Goal: Task Accomplishment & Management: Complete application form

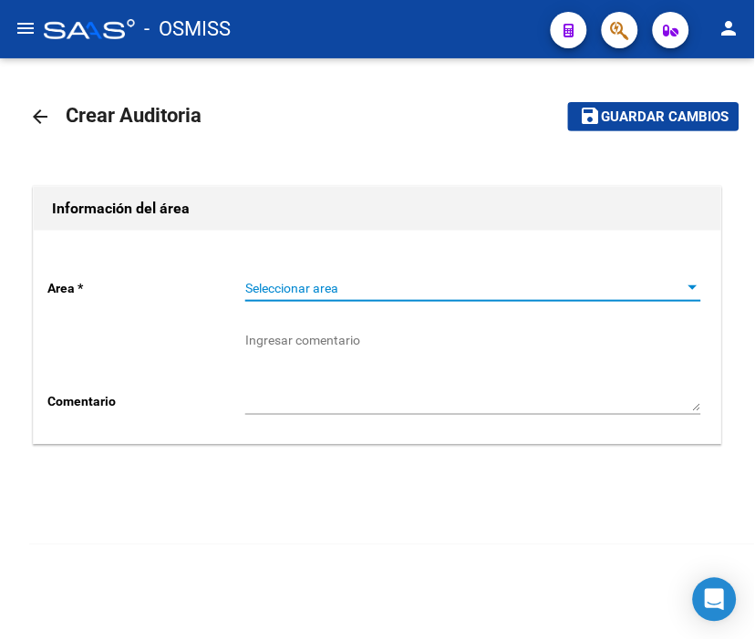
click at [330, 281] on span "Seleccionar area" at bounding box center [464, 288] width 439 height 15
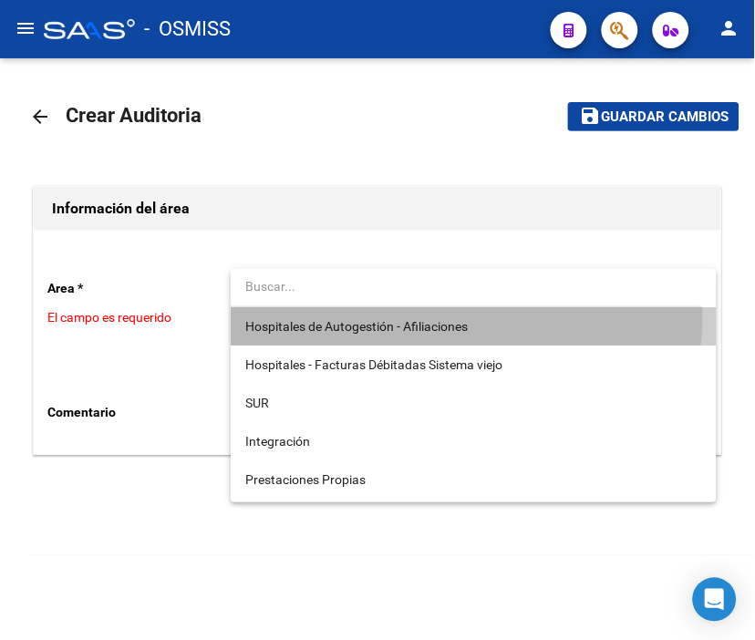
click at [334, 312] on span "Hospitales de Autogestión - Afiliaciones" at bounding box center [473, 326] width 456 height 38
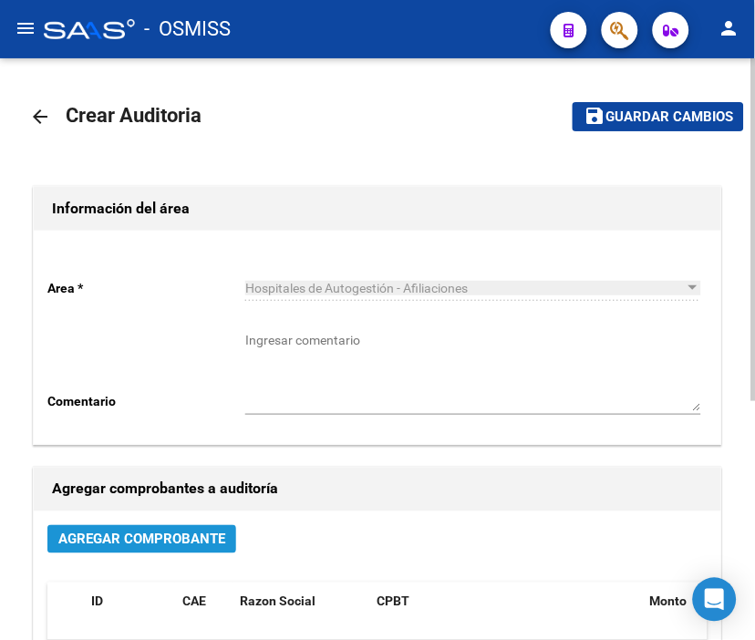
click at [201, 530] on button "Agregar Comprobante" at bounding box center [141, 539] width 189 height 28
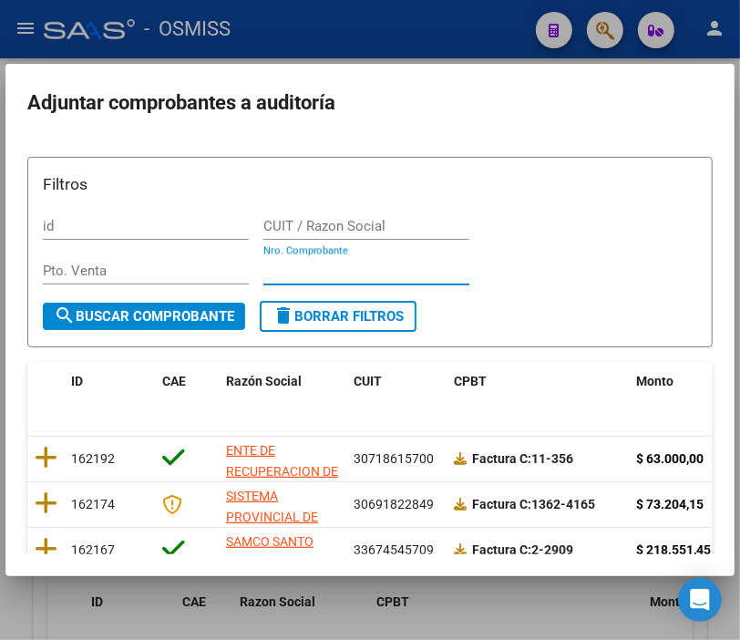
click at [278, 266] on input "Nro. Comprobante" at bounding box center [366, 270] width 206 height 16
click at [330, 268] on input "Nro. Comprobante" at bounding box center [366, 270] width 206 height 16
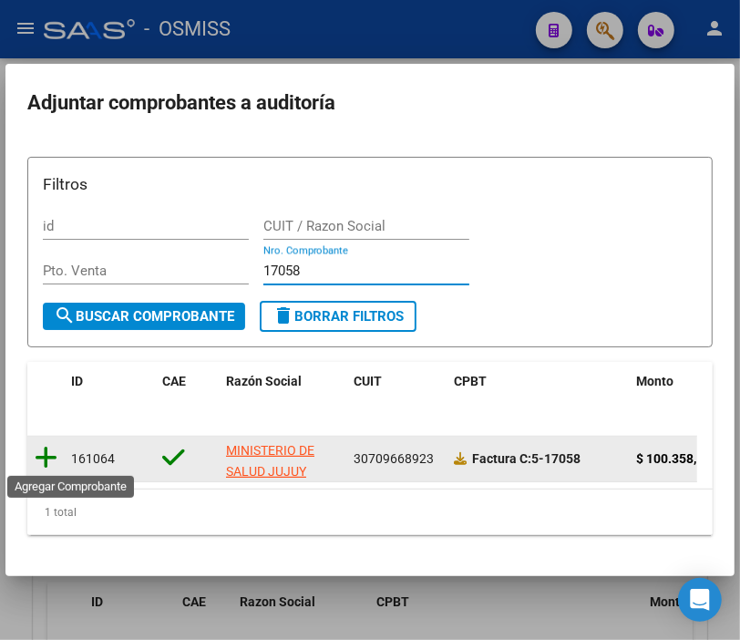
type input "17058"
click at [55, 459] on icon at bounding box center [46, 458] width 23 height 26
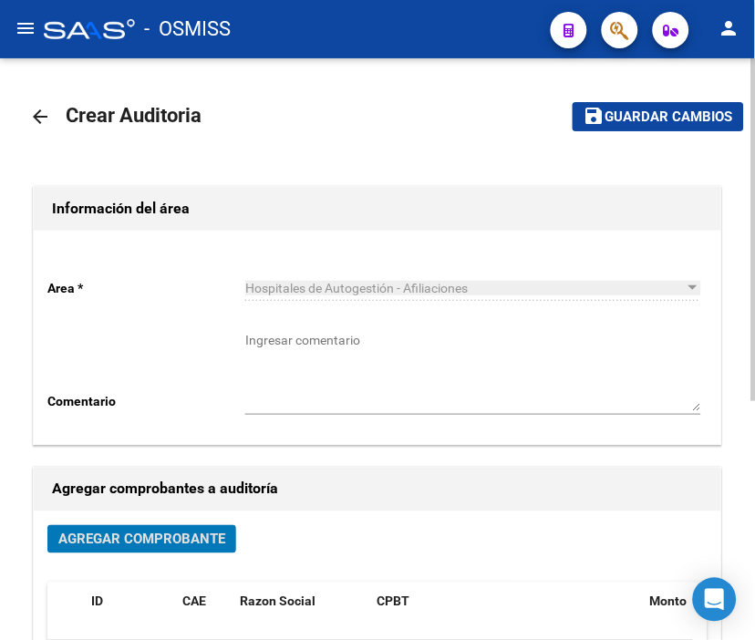
click at [674, 130] on button "save Guardar cambios" at bounding box center [657, 116] width 171 height 28
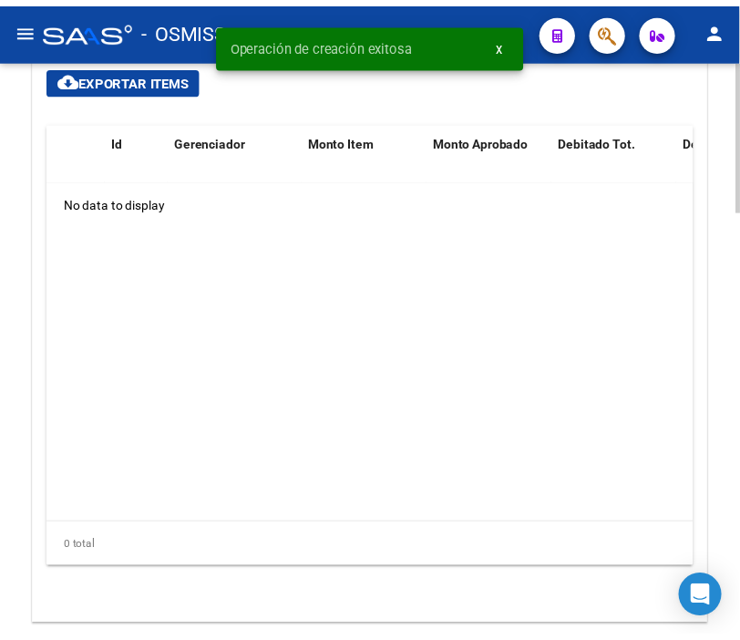
scroll to position [1417, 0]
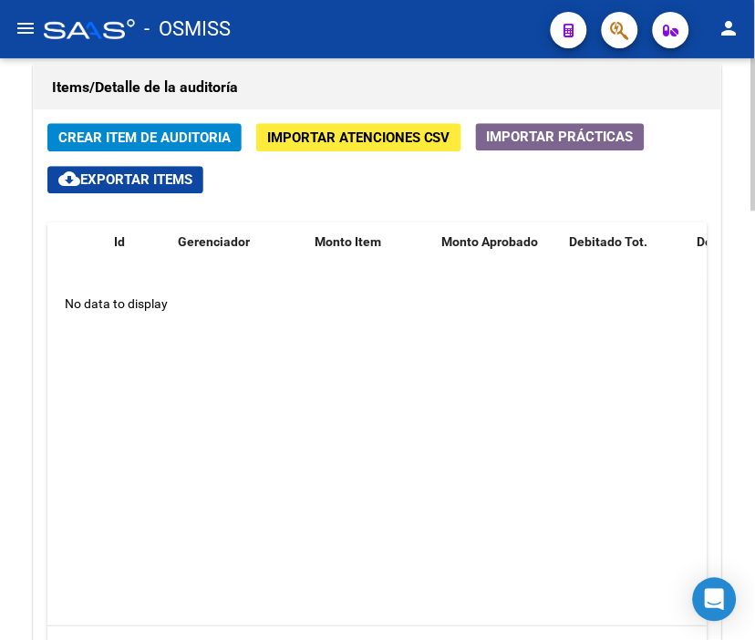
click at [691, 100] on h1 "Items/Detalle de la auditoría" at bounding box center [377, 87] width 651 height 29
click at [155, 140] on span "Crear Item de Auditoria" at bounding box center [144, 137] width 172 height 16
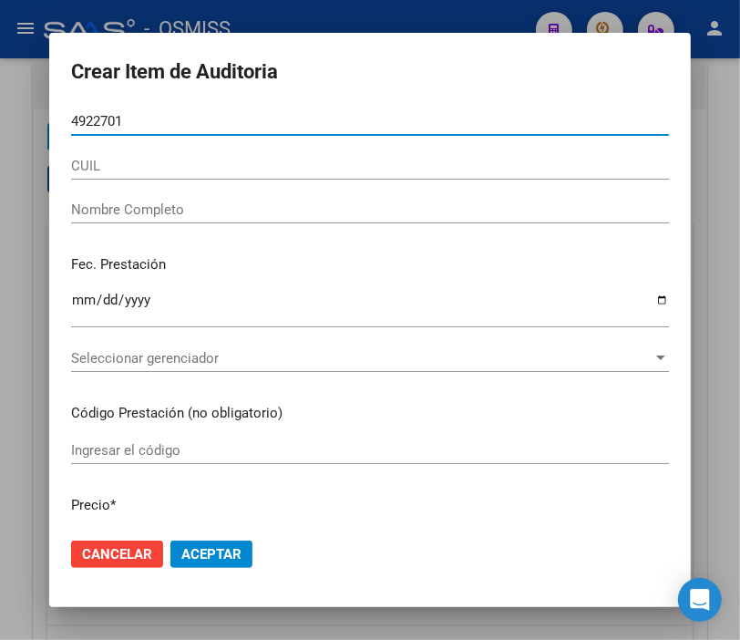
type input "49227015"
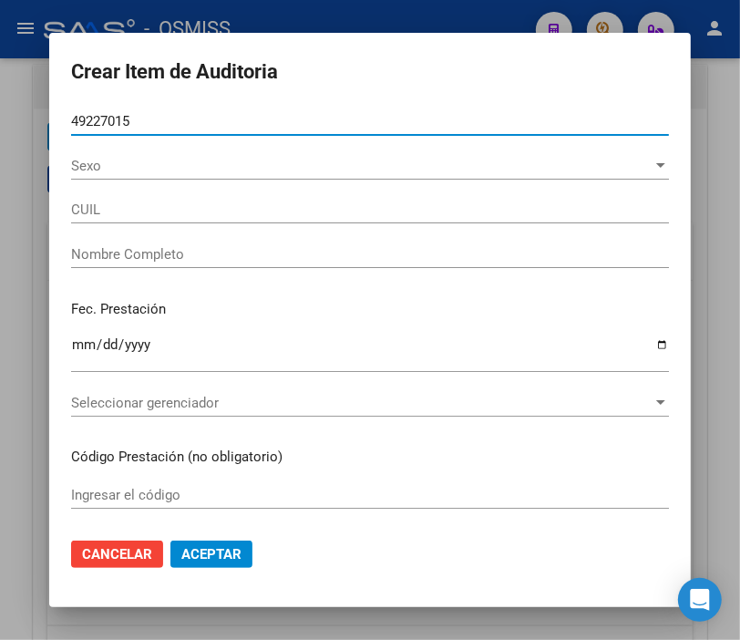
type input "27492270151"
type input "[PERSON_NAME] [PERSON_NAME]"
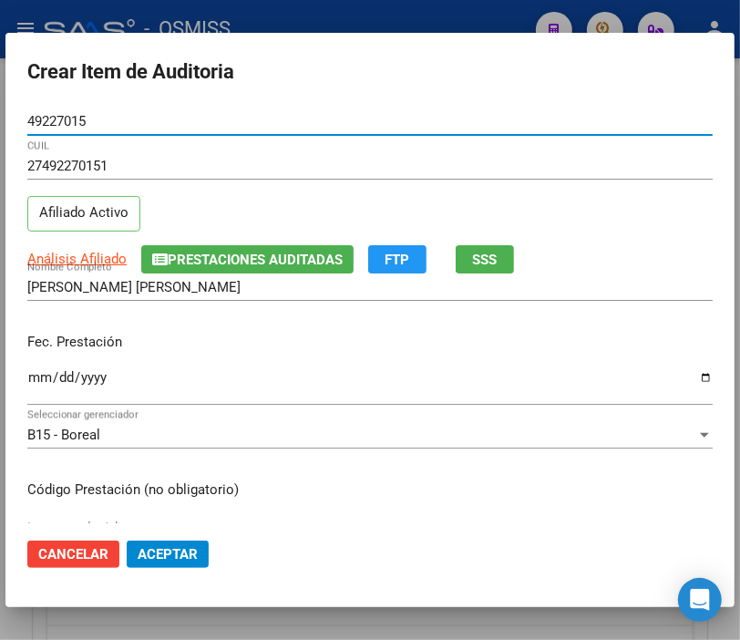
type input "49227015"
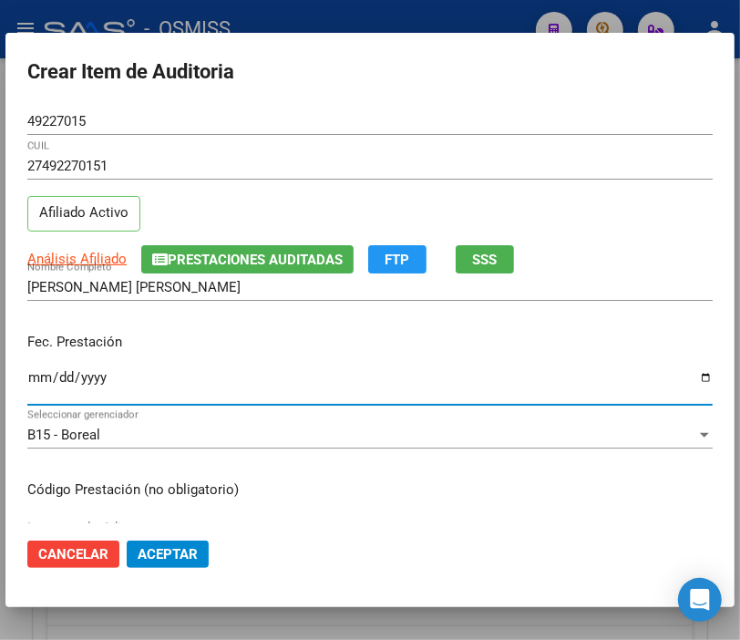
click at [38, 376] on input "Ingresar la fecha" at bounding box center [369, 384] width 685 height 29
type input "[DATE]"
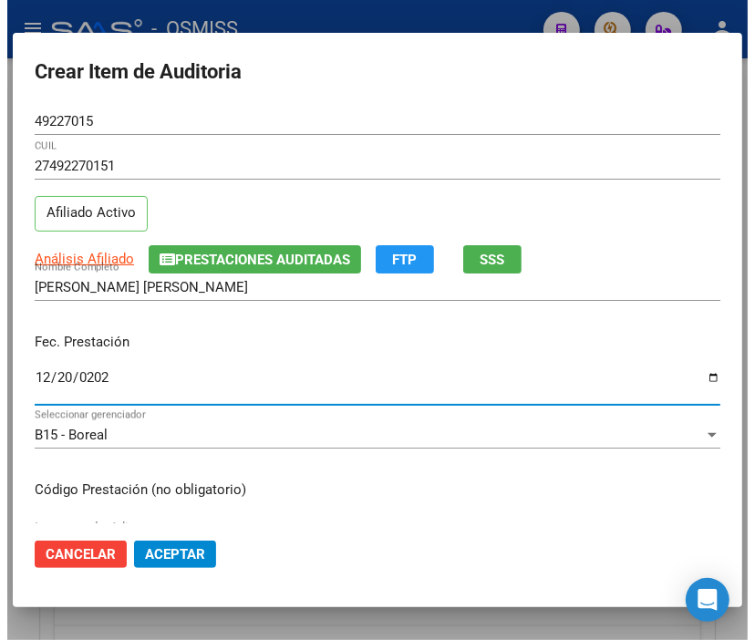
scroll to position [202, 0]
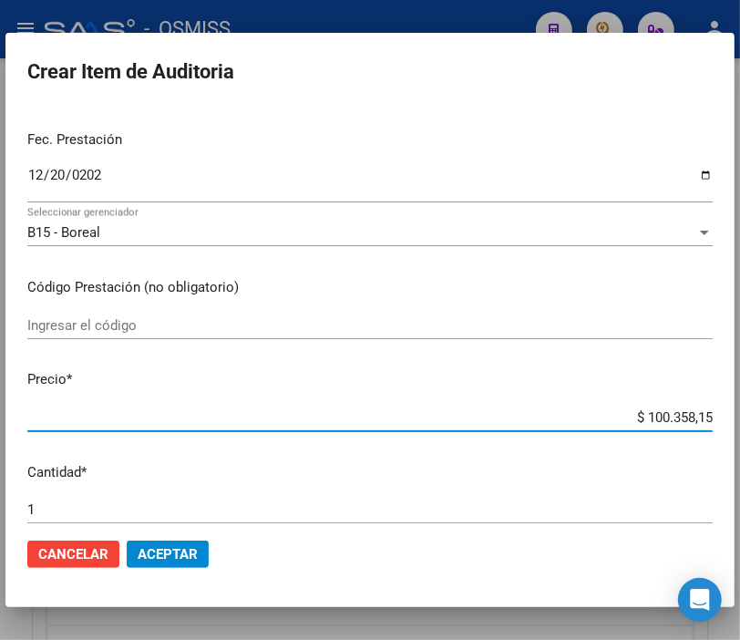
drag, startPoint x: 602, startPoint y: 408, endPoint x: 766, endPoint y: 398, distance: 164.4
click at [740, 398] on html "menu - OSMISS person Firma Express Padrón Padrón Ágil Análisis Afiliado Integra…" at bounding box center [370, 320] width 740 height 640
type input "$ 0,01"
type input "$ 0,10"
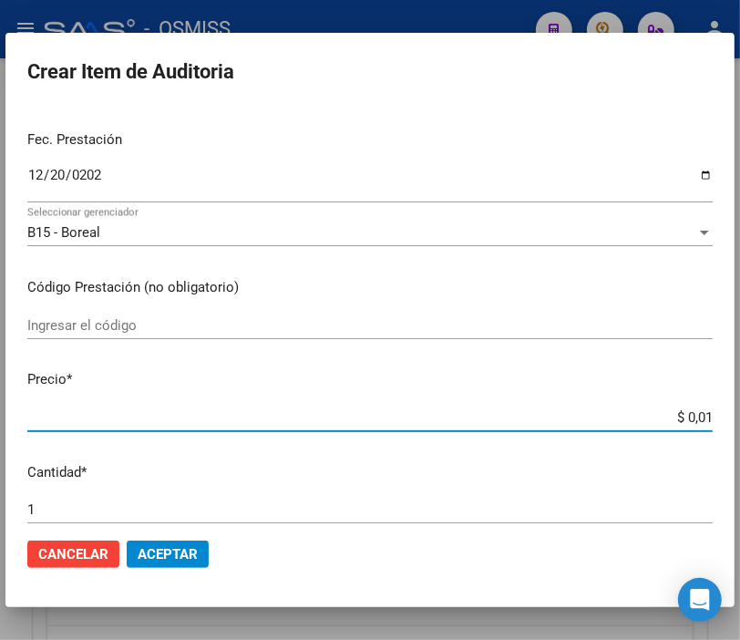
type input "$ 0,10"
type input "$ 1,00"
type input "$ 10,00"
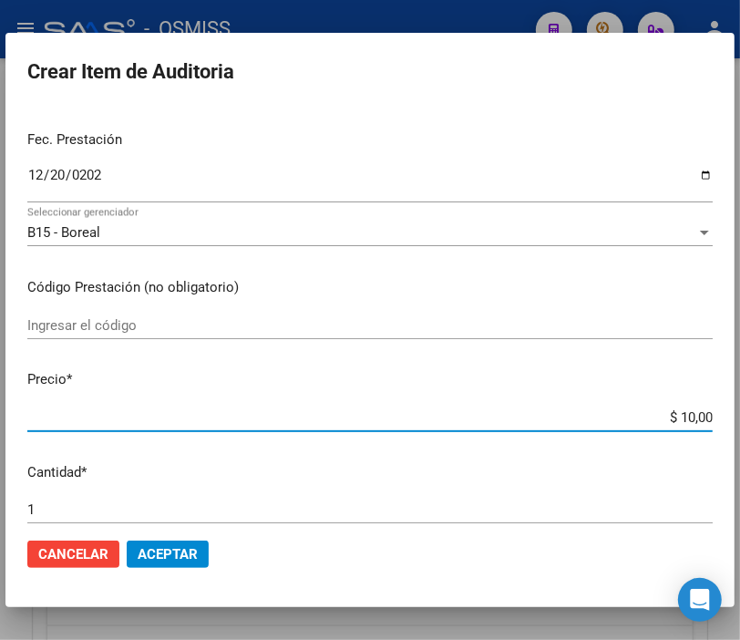
type input "$ 100,00"
type input "$ 1.000,00"
type input "$ 10.000,00"
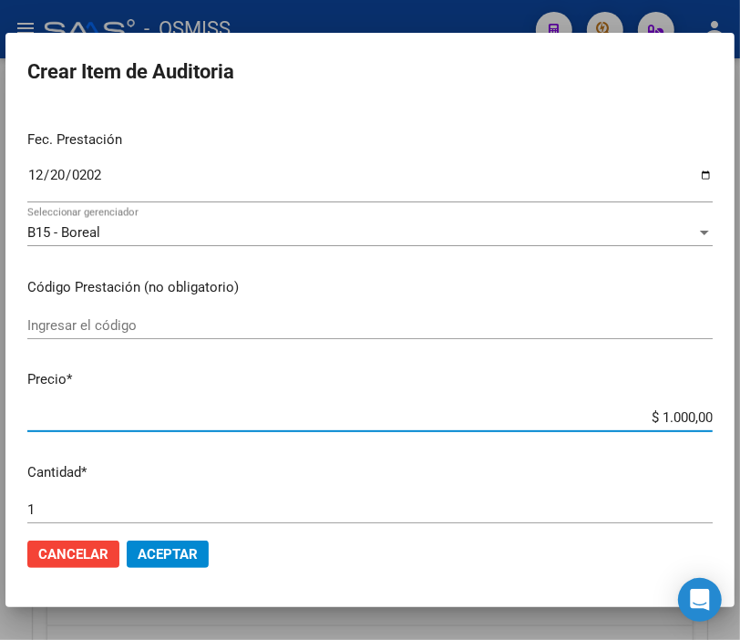
type input "$ 10.000,00"
click at [182, 551] on span "Aceptar" at bounding box center [168, 554] width 60 height 16
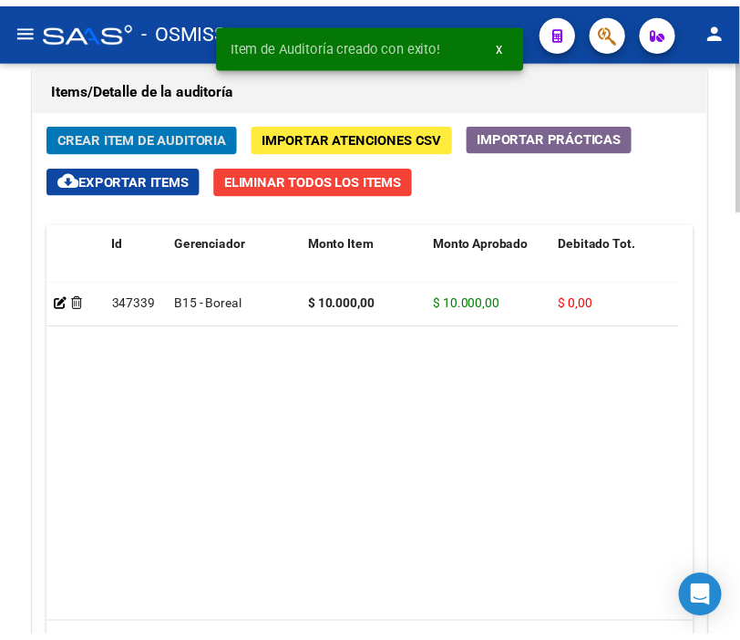
scroll to position [1665, 0]
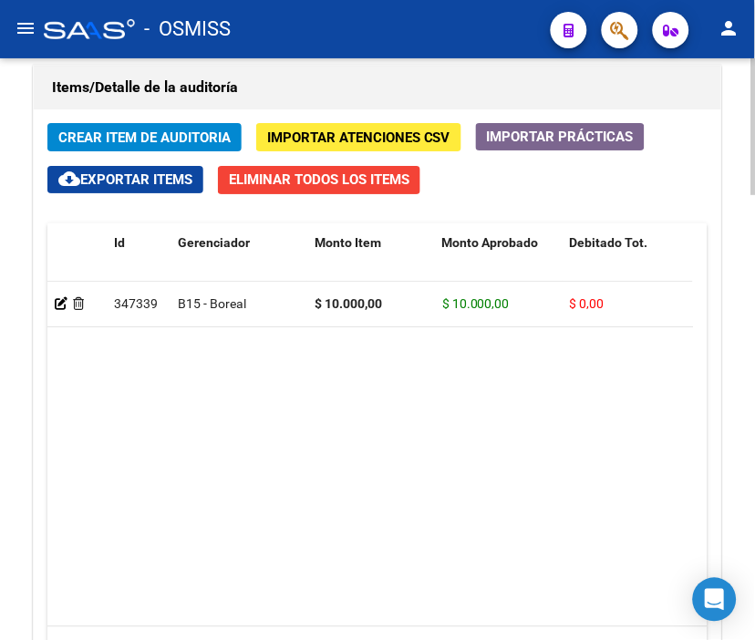
drag, startPoint x: 696, startPoint y: 106, endPoint x: 511, endPoint y: 120, distance: 185.6
click at [696, 106] on div "Items/Detalle de la auditoría" at bounding box center [377, 88] width 687 height 44
click at [152, 137] on span "Crear Item de Auditoria" at bounding box center [144, 137] width 172 height 16
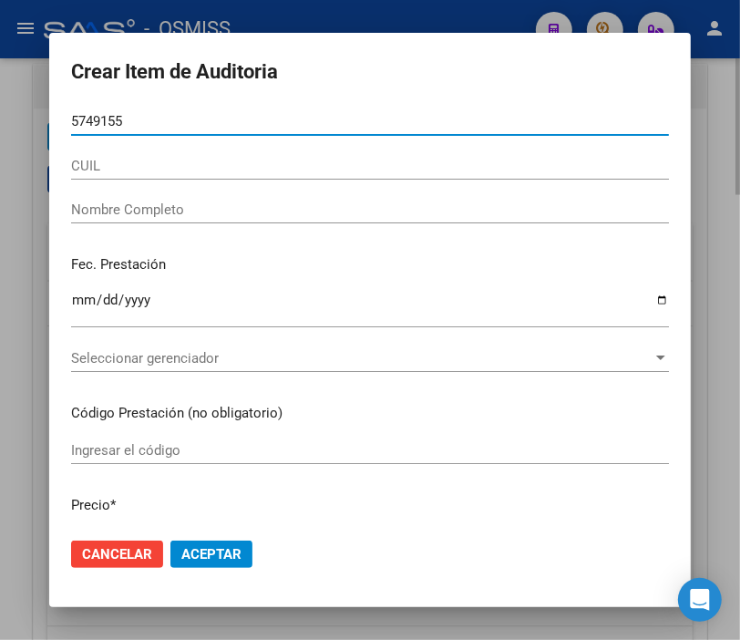
type input "57491555"
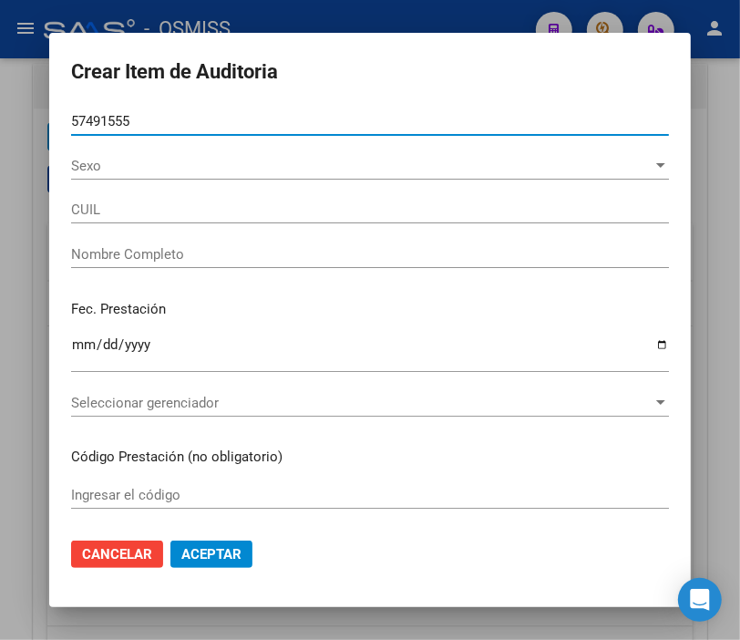
type input "20574915555"
type input "[PERSON_NAME] [PERSON_NAME]"
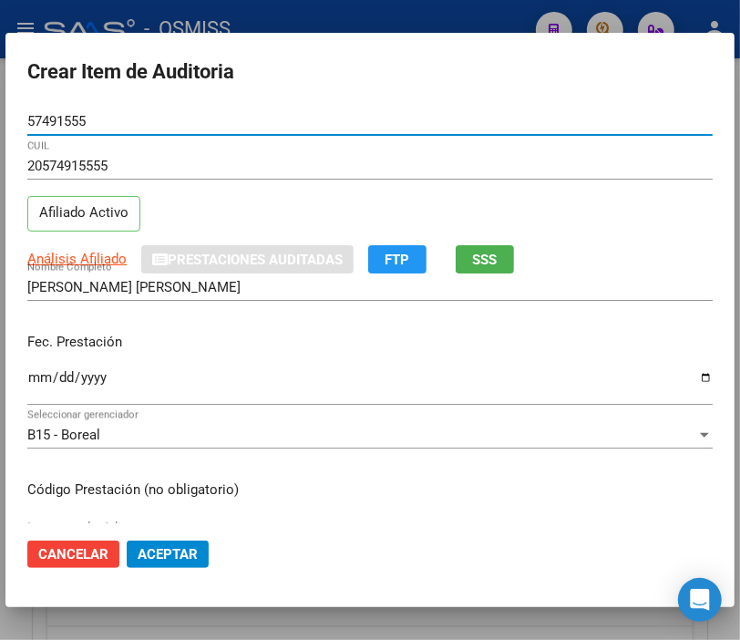
type input "57491555"
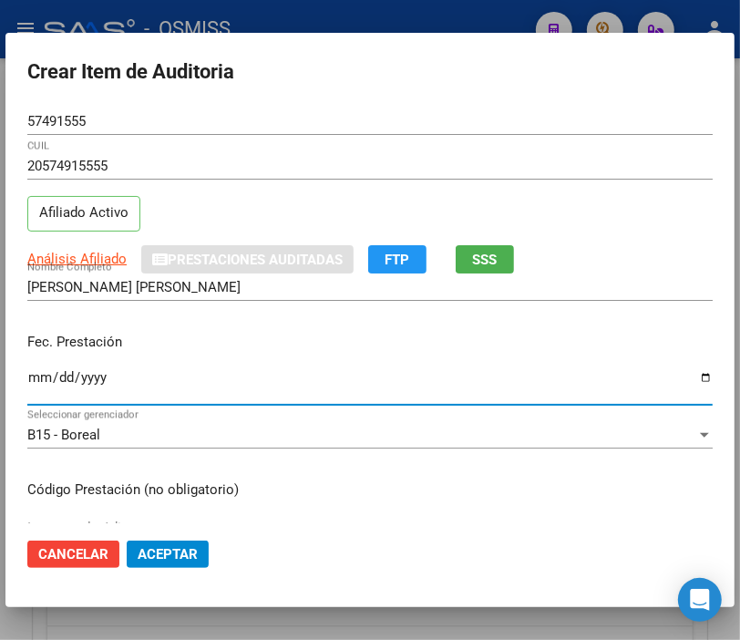
click at [42, 378] on input "Ingresar la fecha" at bounding box center [369, 384] width 685 height 29
type input "[DATE]"
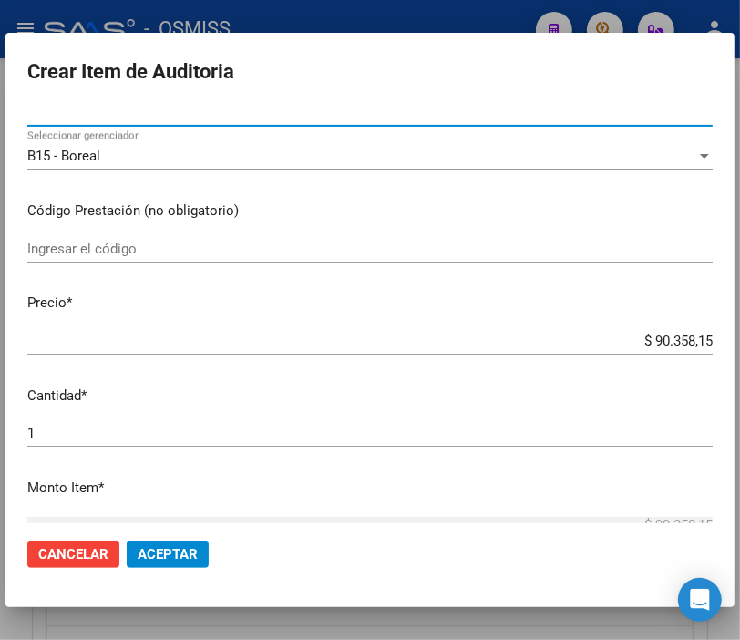
scroll to position [304, 0]
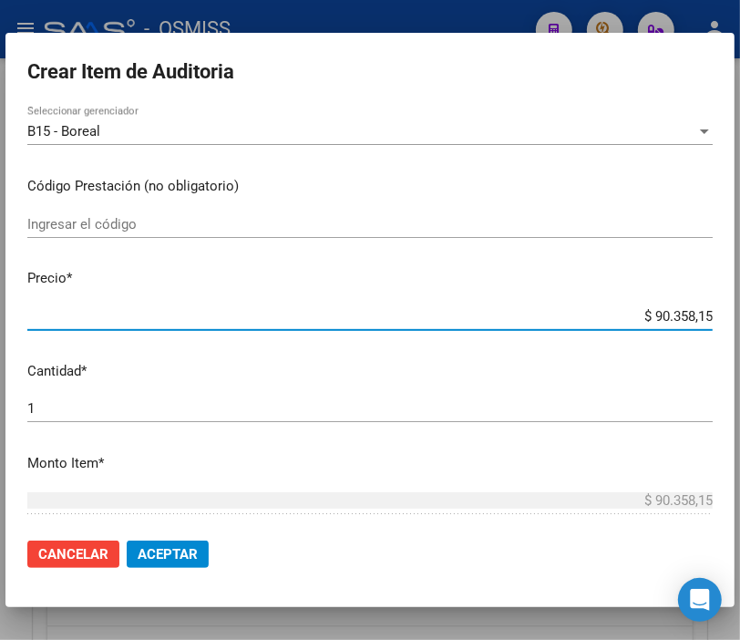
drag, startPoint x: 621, startPoint y: 315, endPoint x: 768, endPoint y: 314, distance: 147.7
click at [740, 314] on html "menu - OSMISS person Firma Express Padrón Padrón Ágil Análisis Afiliado Integra…" at bounding box center [370, 320] width 740 height 640
type input "$ 0,01"
type input "$ 0,10"
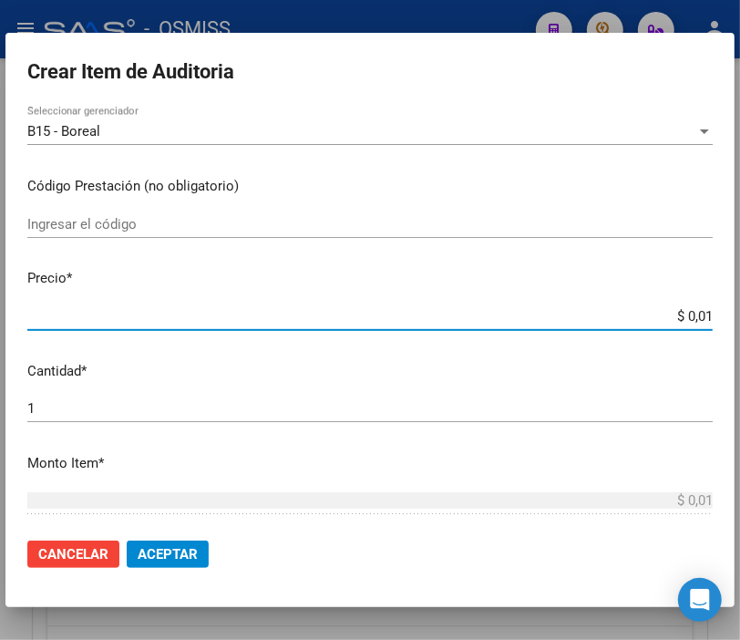
type input "$ 0,10"
type input "$ 1,00"
type input "$ 10,00"
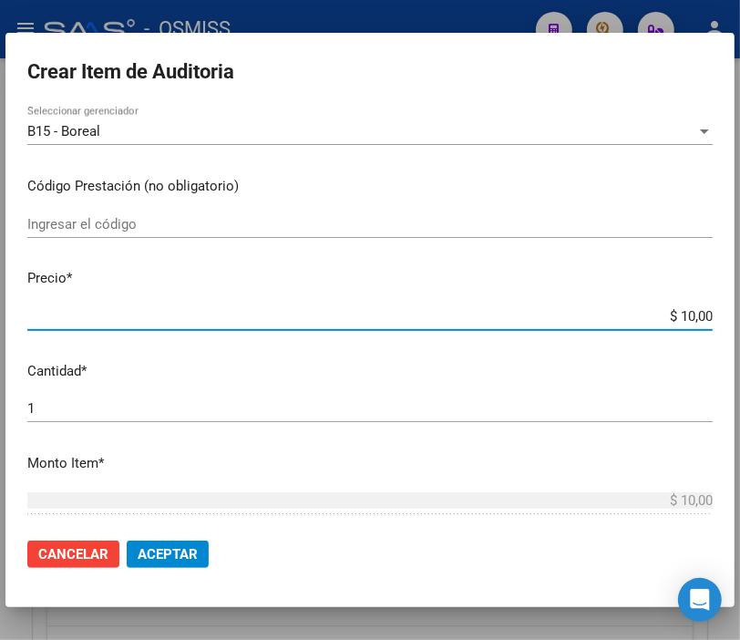
type input "$ 100,00"
type input "$ 1.000,00"
type input "$ 10.000,00"
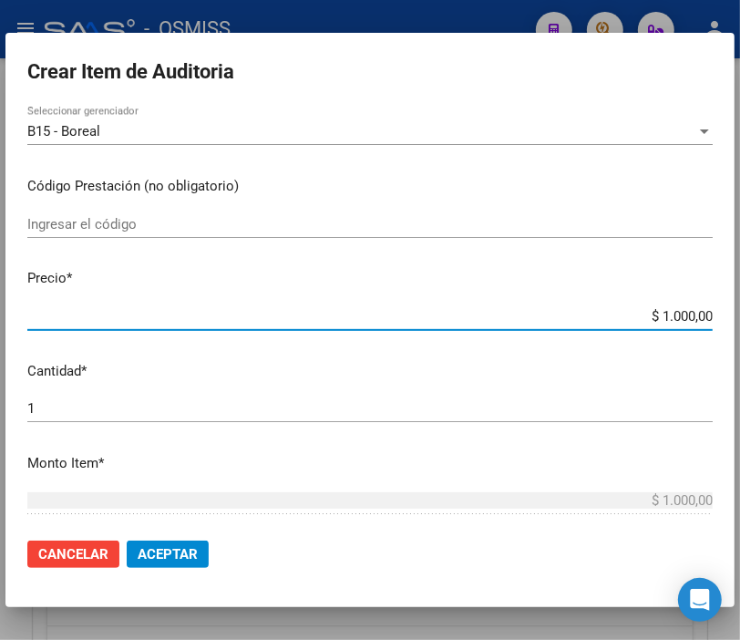
type input "$ 10.000,00"
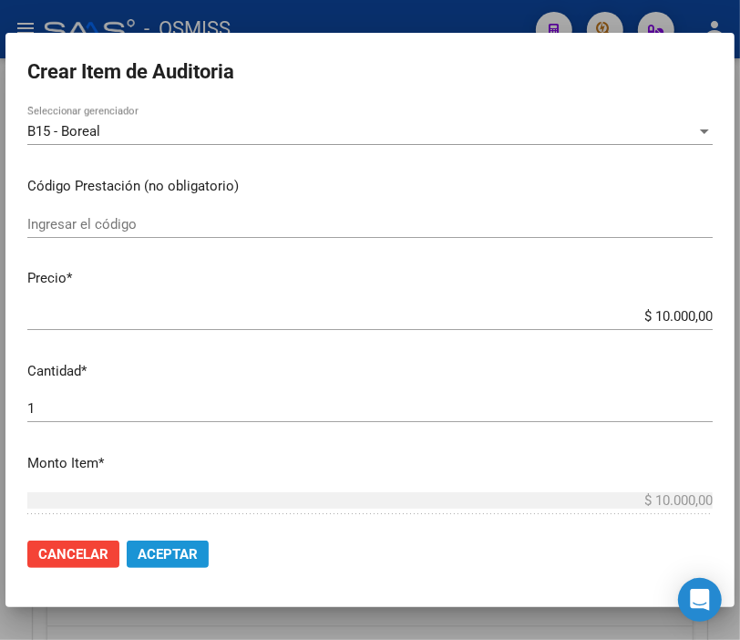
click at [183, 551] on span "Aceptar" at bounding box center [168, 554] width 60 height 16
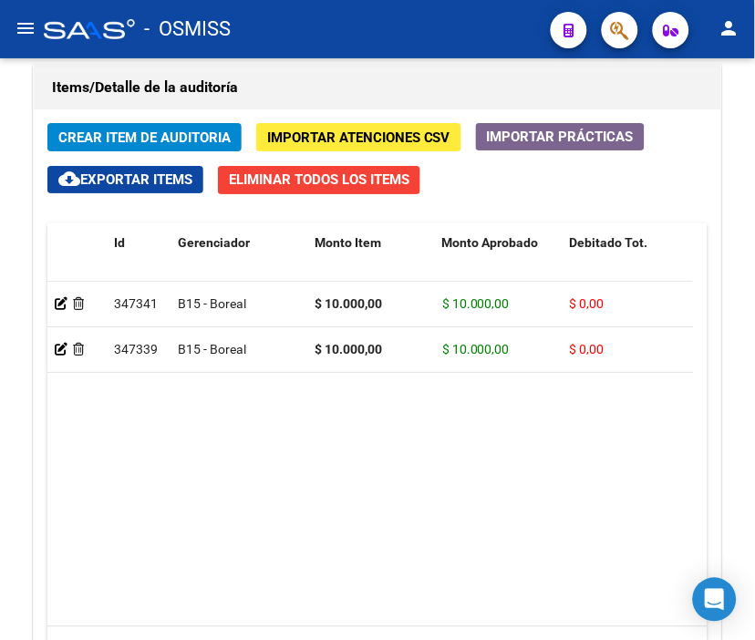
click at [362, 25] on div "- OSMISS" at bounding box center [290, 29] width 492 height 40
click at [108, 134] on span "Crear Item de Auditoria" at bounding box center [144, 137] width 172 height 16
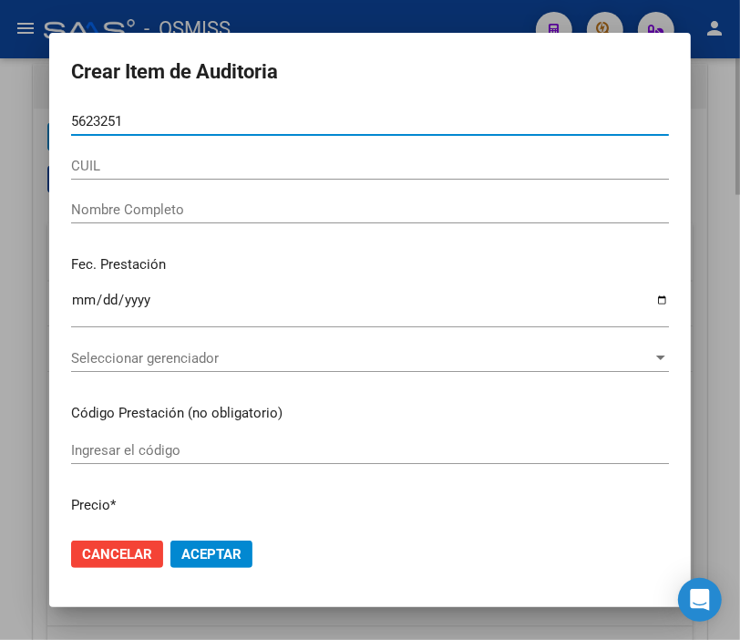
type input "56232512"
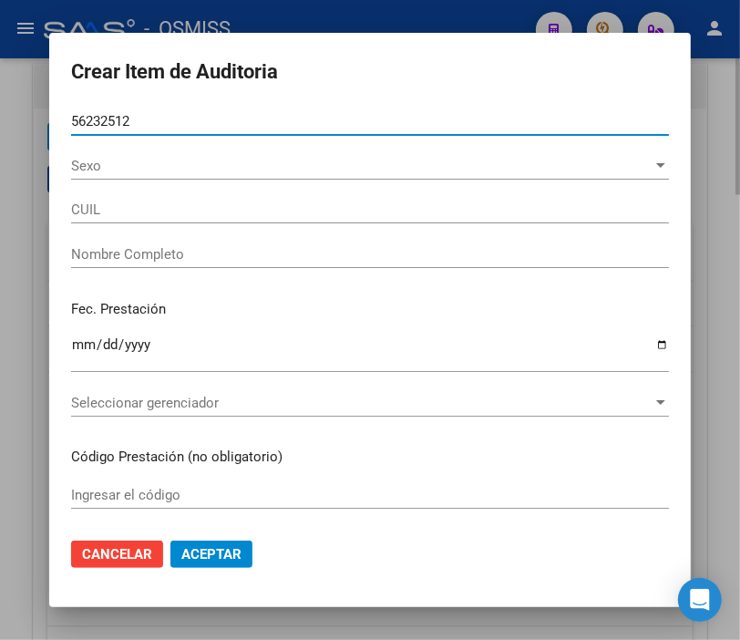
type input "20562325124"
type input "[PERSON_NAME] AYNO [PERSON_NAME]"
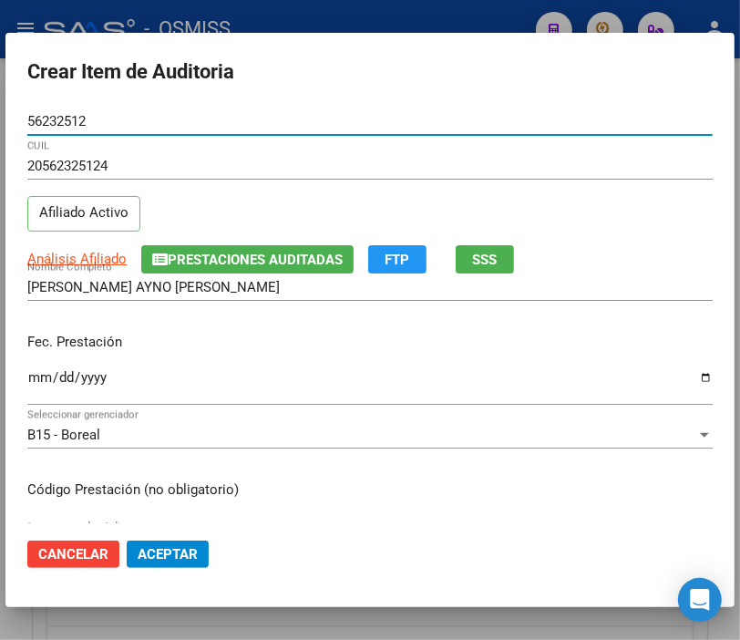
type input "56232512"
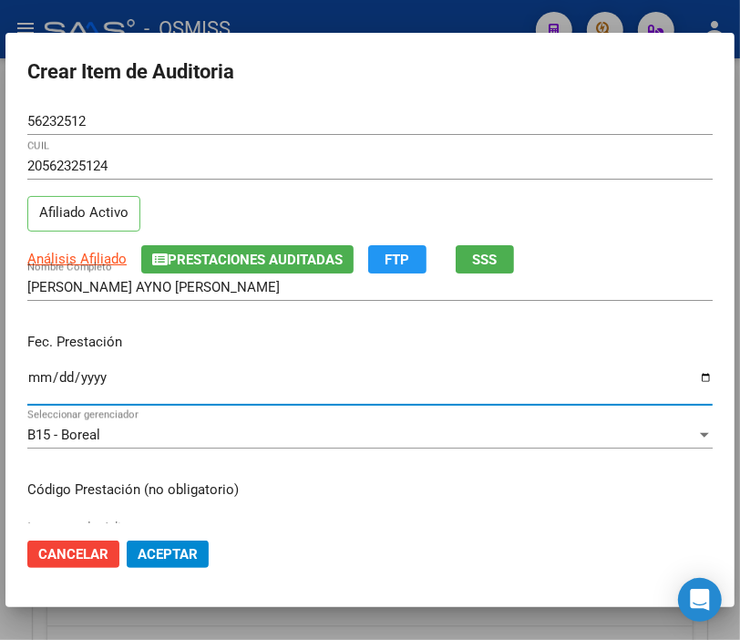
click at [31, 380] on input "Ingresar la fecha" at bounding box center [369, 384] width 685 height 29
type input "[DATE]"
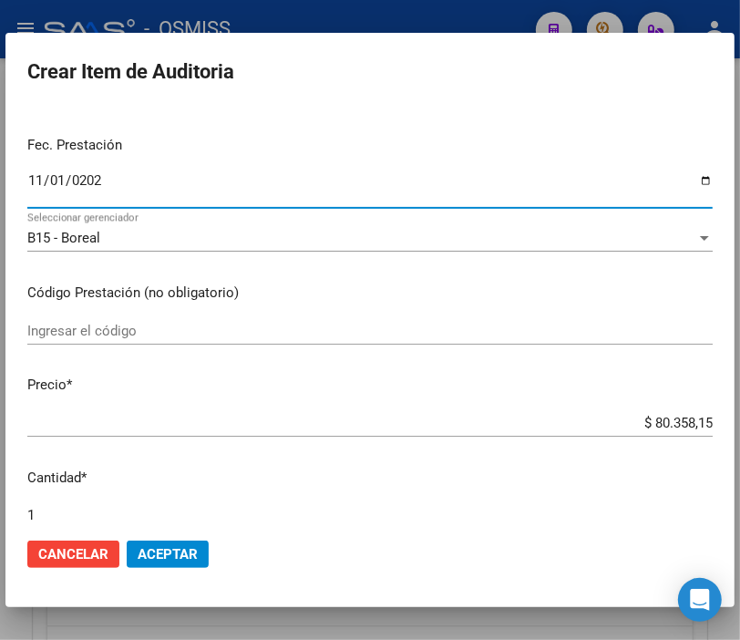
scroll to position [202, 0]
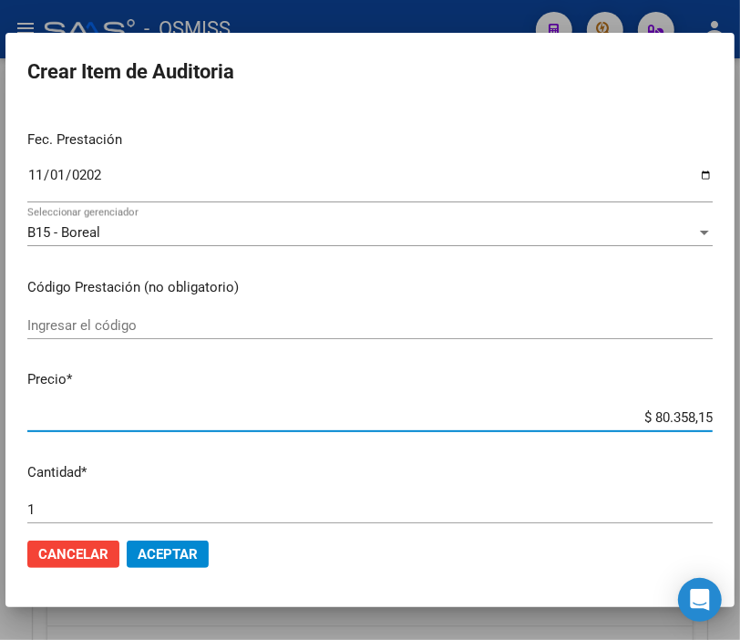
drag, startPoint x: 611, startPoint y: 413, endPoint x: 768, endPoint y: 415, distance: 157.7
click at [740, 415] on html "menu - OSMISS person Firma Express Padrón Padrón Ágil Análisis Afiliado Integra…" at bounding box center [370, 320] width 740 height 640
type input "$ 0,02"
type input "$ 0,20"
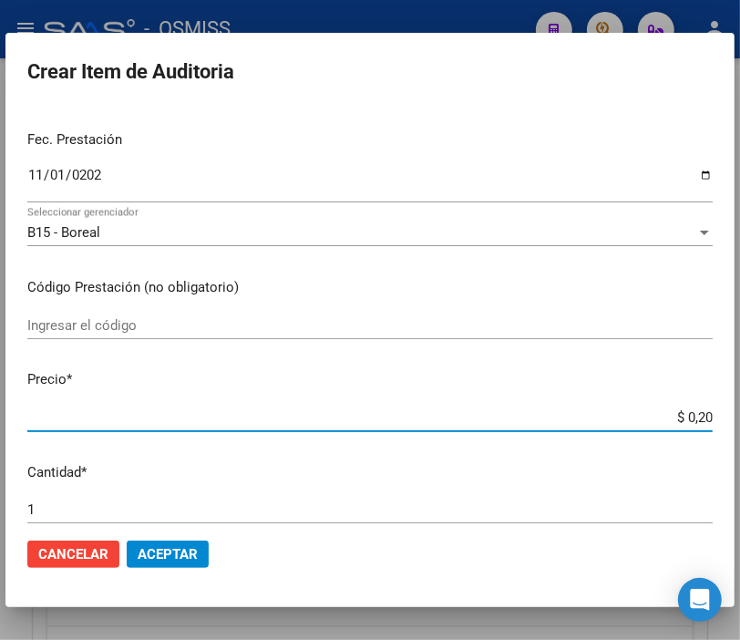
type input "$ 0,20"
type input "$ 2,00"
type input "$ 20,00"
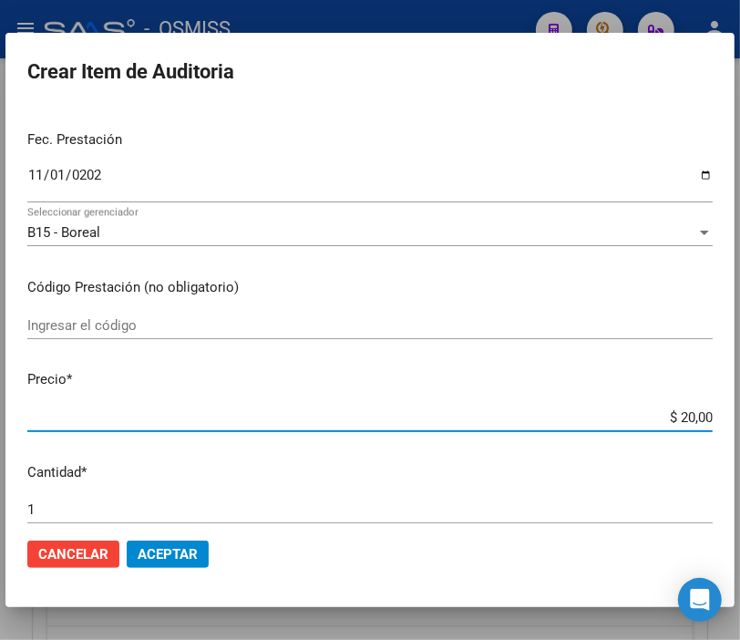
type input "$ 200,00"
type input "$ 2.000,00"
type input "$ 20.000,00"
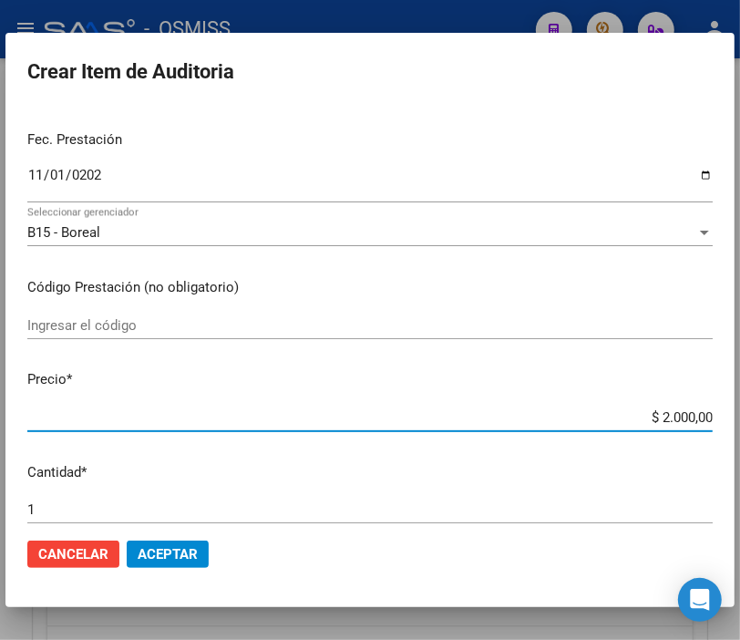
type input "$ 20.000,00"
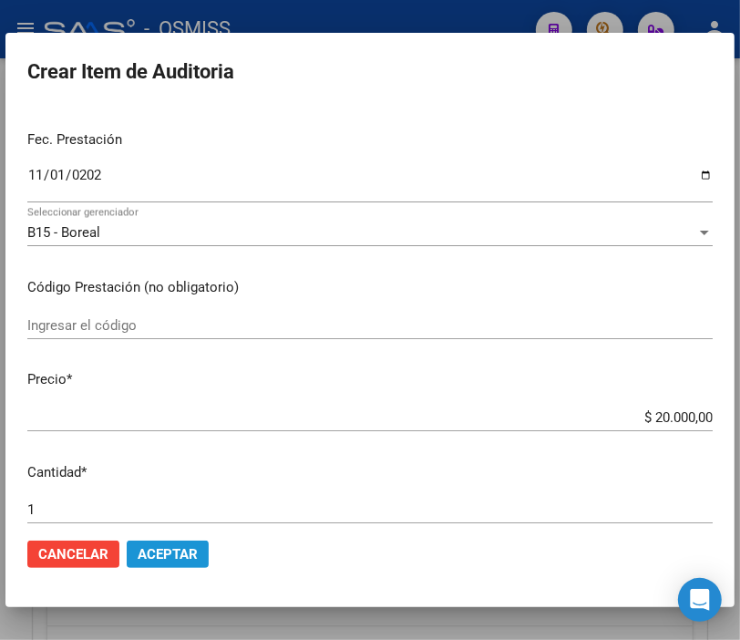
click at [183, 554] on span "Aceptar" at bounding box center [168, 554] width 60 height 16
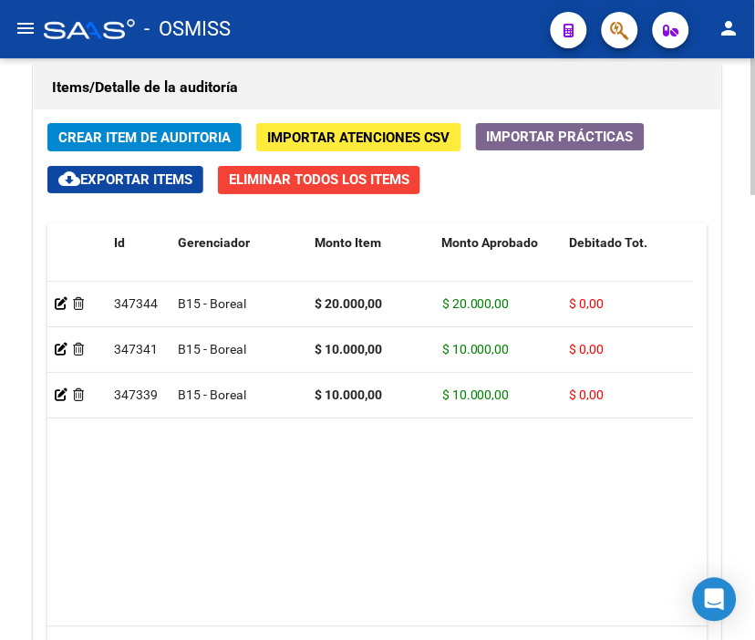
drag, startPoint x: 392, startPoint y: 13, endPoint x: 161, endPoint y: 68, distance: 237.2
click at [392, 13] on div "- OSMISS" at bounding box center [290, 29] width 492 height 40
click at [117, 139] on span "Crear Item de Auditoria" at bounding box center [144, 137] width 172 height 16
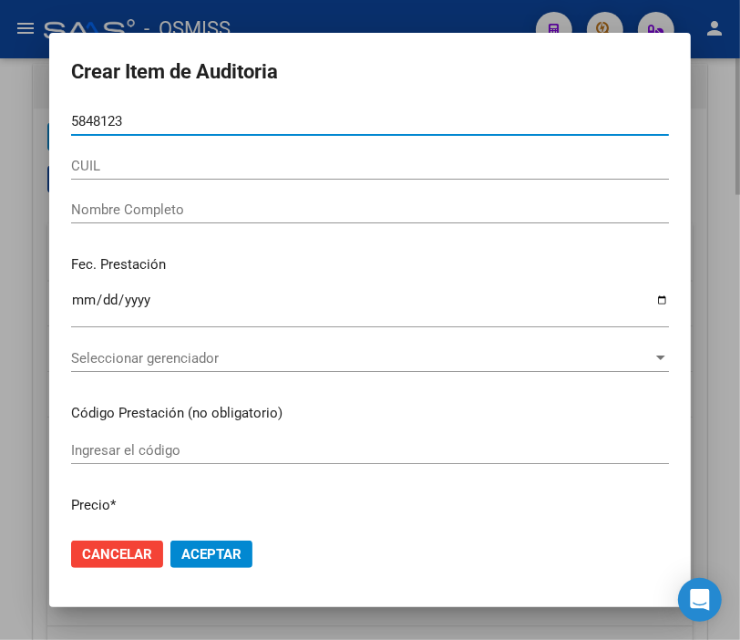
type input "58481230"
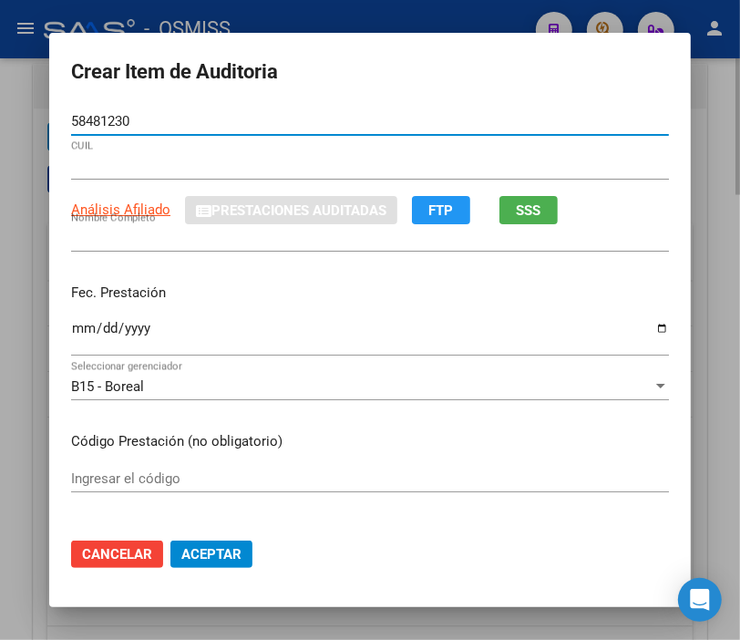
type input "20584812304"
type input "[PERSON_NAME]"
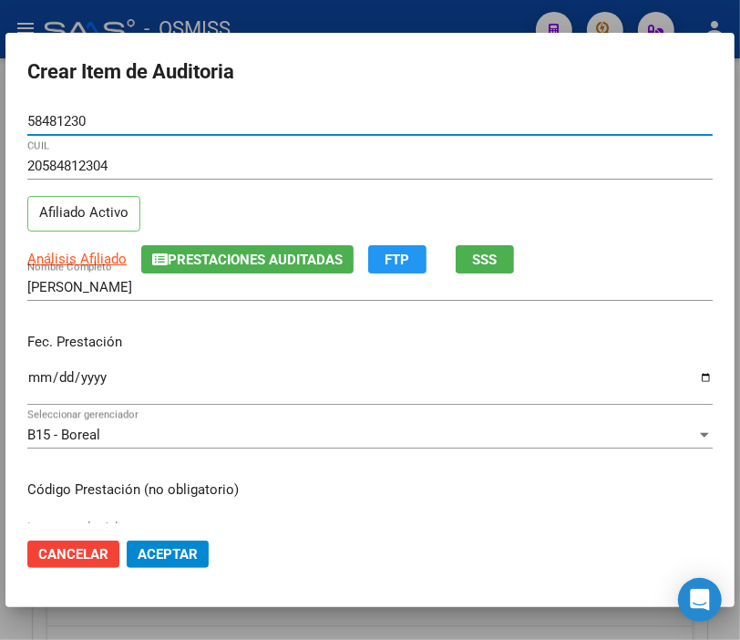
type input "58481230"
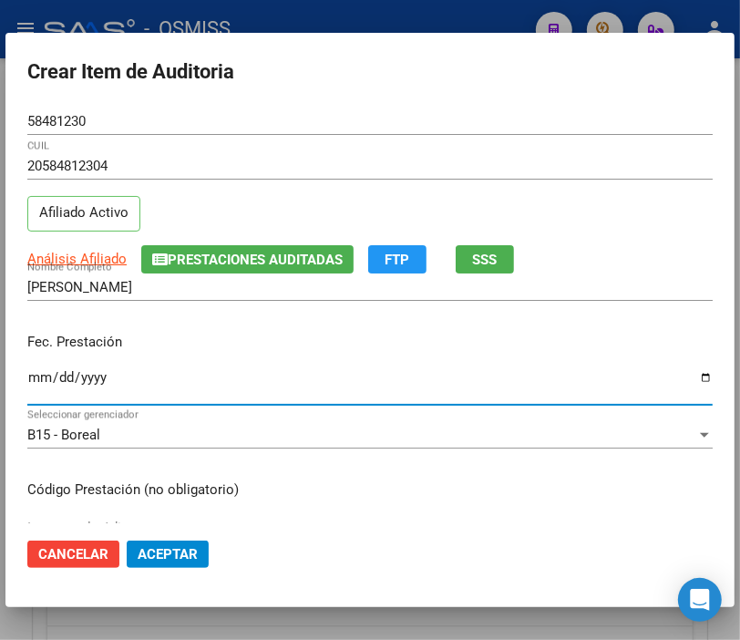
click at [30, 375] on input "Ingresar la fecha" at bounding box center [369, 384] width 685 height 29
type input "[DATE]"
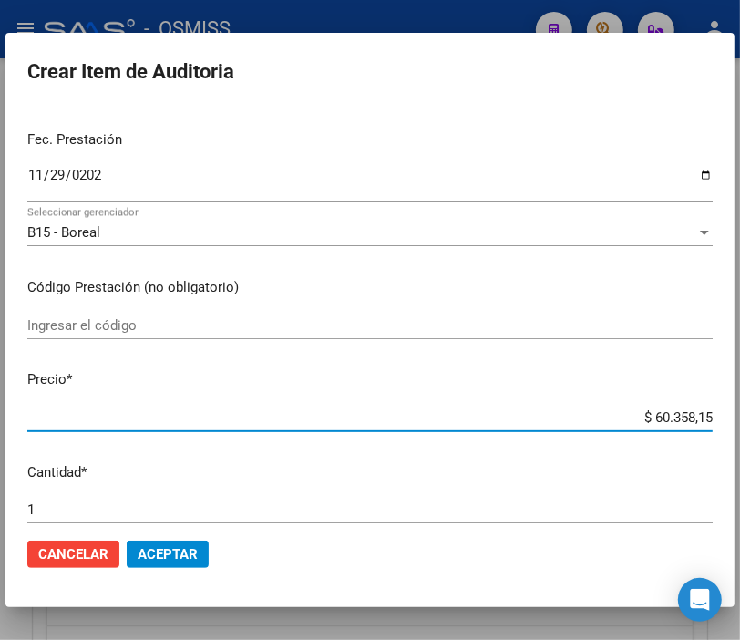
drag, startPoint x: 616, startPoint y: 408, endPoint x: 768, endPoint y: 414, distance: 152.3
click at [740, 414] on html "menu - OSMISS person Firma Express Padrón Padrón Ágil Análisis Afiliado Integra…" at bounding box center [370, 320] width 740 height 640
type input "$ 0,02"
type input "$ 0,25"
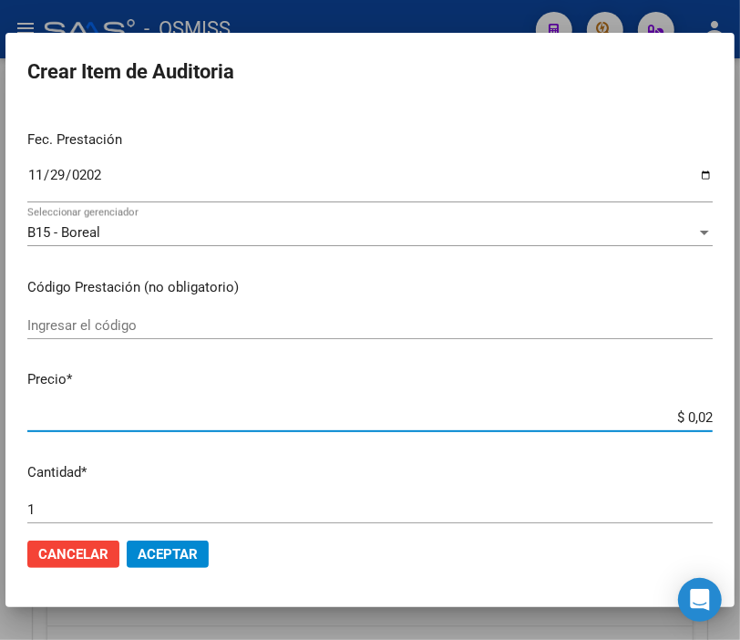
type input "$ 0,25"
type input "$ 2,50"
type input "$ 25,00"
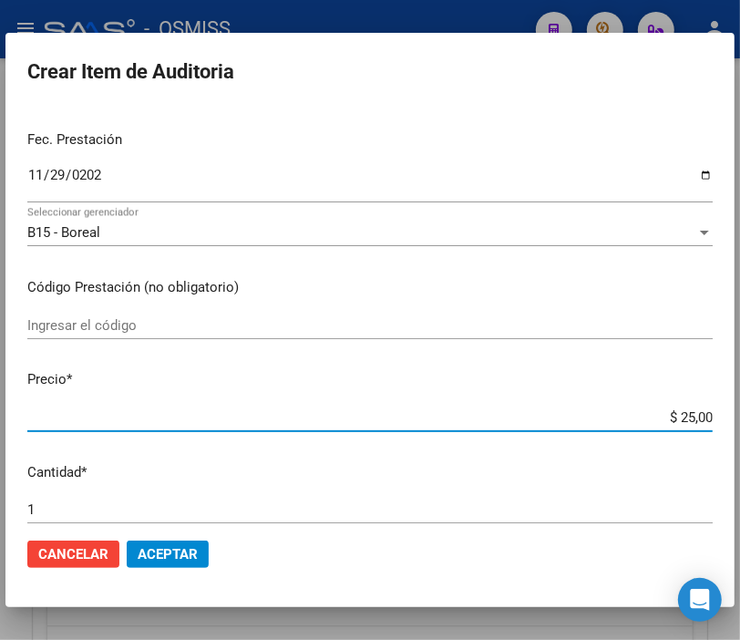
type input "$ 250,00"
type input "$ 2.500,00"
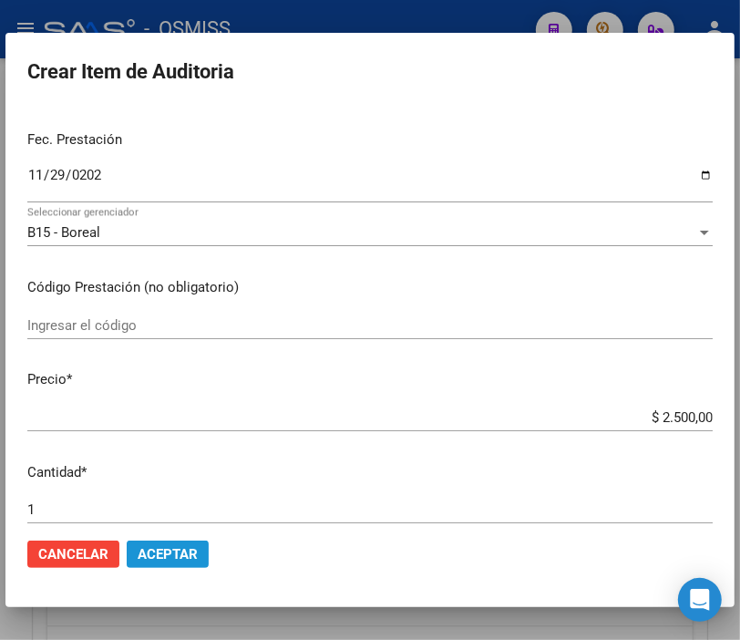
click at [175, 548] on span "Aceptar" at bounding box center [168, 554] width 60 height 16
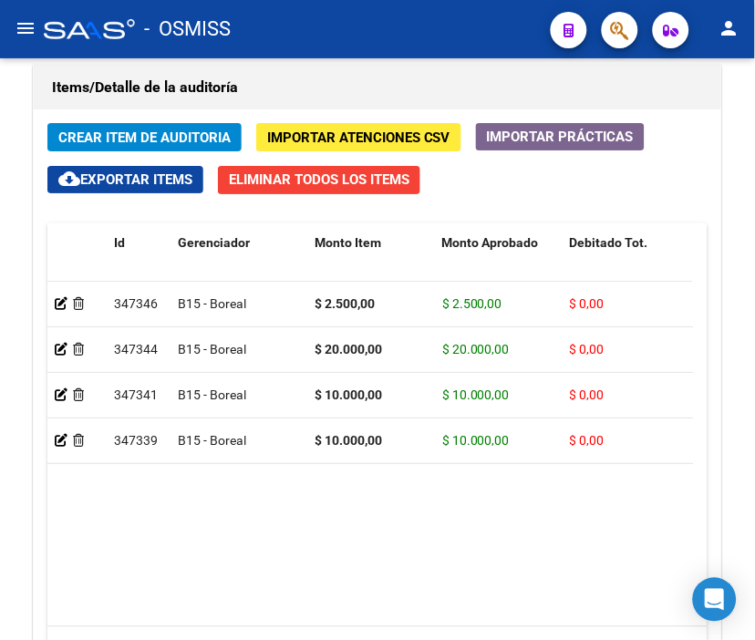
drag, startPoint x: 329, startPoint y: 12, endPoint x: 247, endPoint y: 32, distance: 84.4
click at [329, 11] on div "- OSMISS" at bounding box center [290, 29] width 492 height 40
click at [148, 135] on span "Crear Item de Auditoria" at bounding box center [144, 137] width 172 height 16
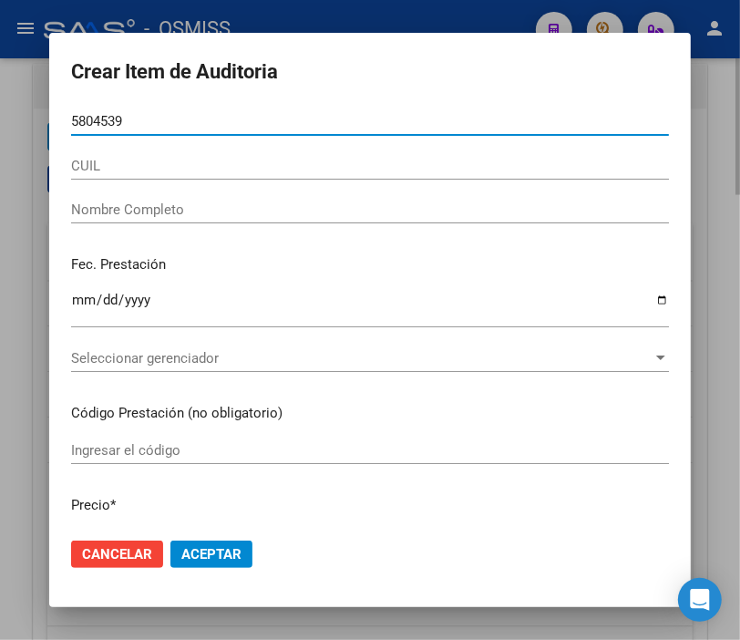
type input "58045397"
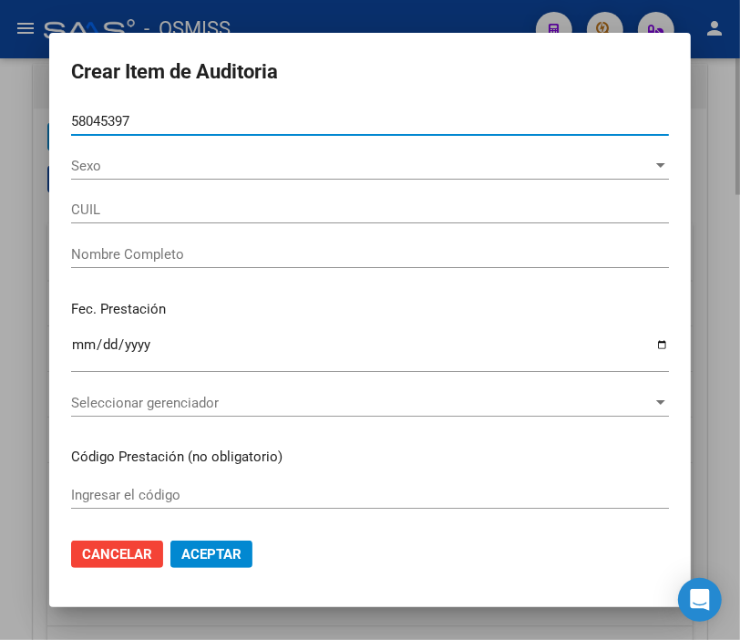
type input "20580453970"
type input "CORDOBA [PERSON_NAME]"
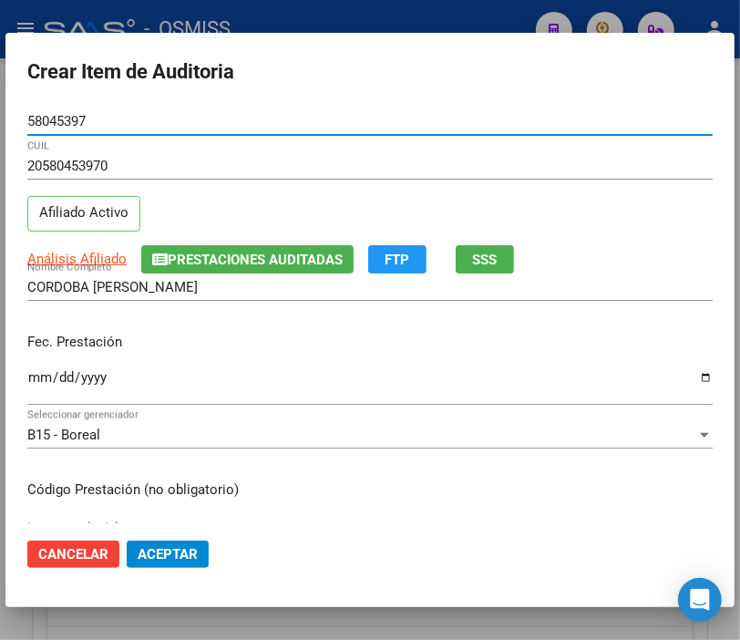
type input "58045397"
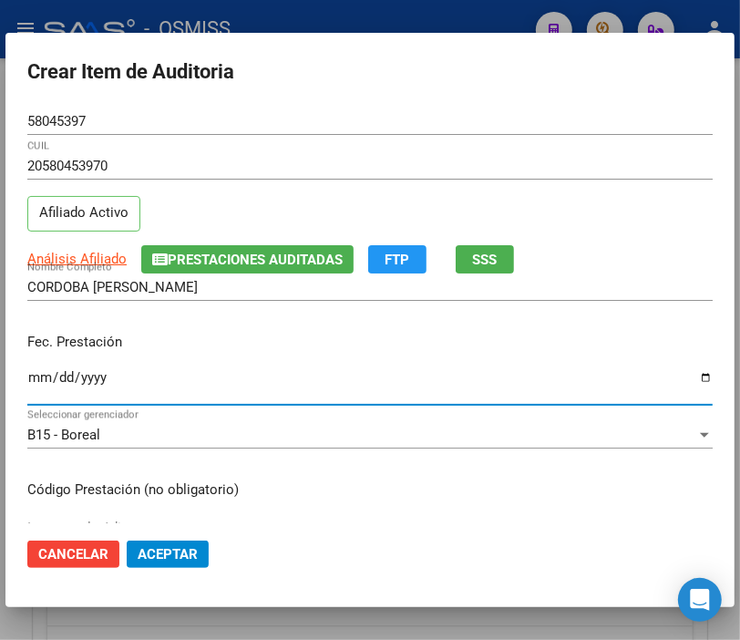
click at [37, 381] on input "Ingresar la fecha" at bounding box center [369, 384] width 685 height 29
type input "[DATE]"
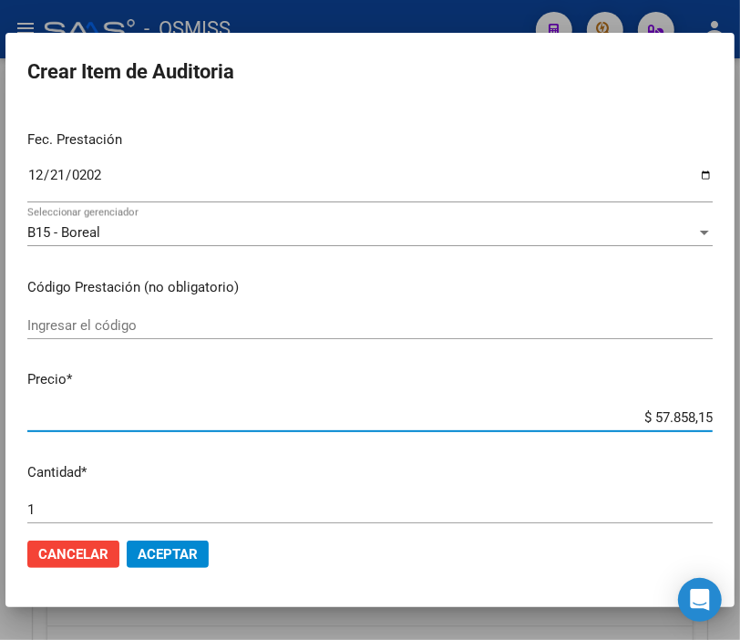
drag, startPoint x: 615, startPoint y: 425, endPoint x: 768, endPoint y: 417, distance: 153.3
click at [740, 417] on html "menu - OSMISS person Firma Express Padrón Padrón Ágil Análisis Afiliado Integra…" at bounding box center [370, 320] width 740 height 640
type input "$ 0,01"
type input "$ 0,14"
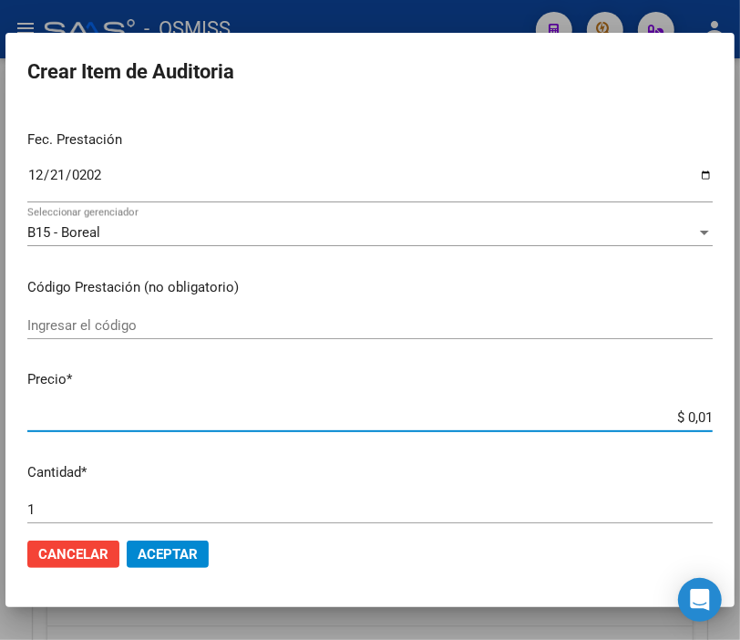
type input "$ 0,14"
type input "$ 1,48"
type input "$ 14,81"
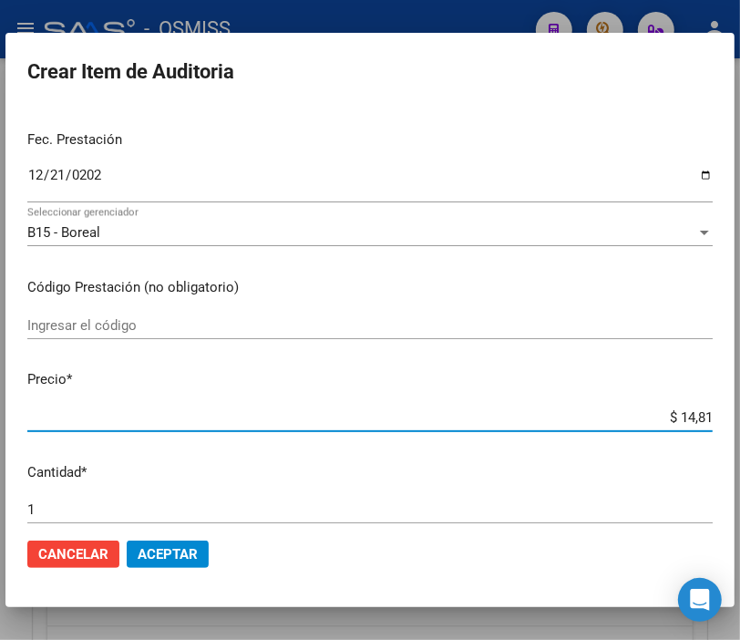
type input "$ 148,10"
type input "$ 1.481,05"
type input "$ 14.810,53"
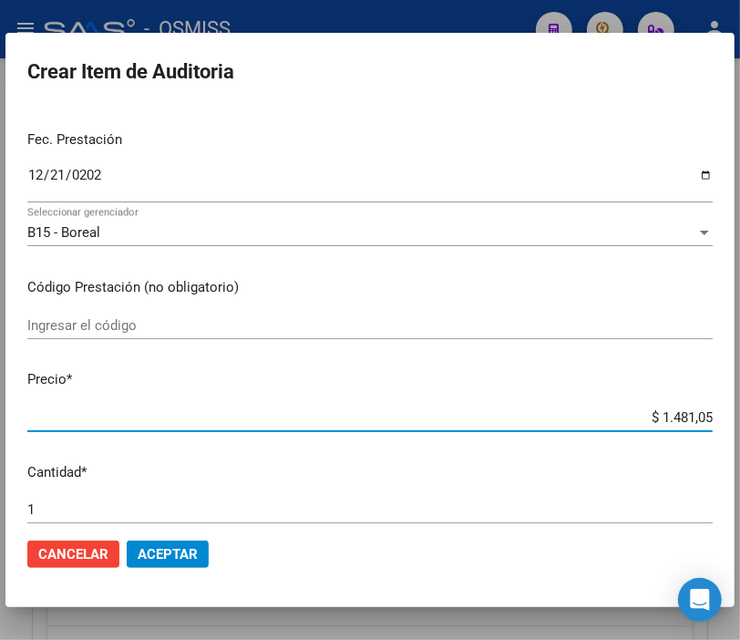
type input "$ 14.810,53"
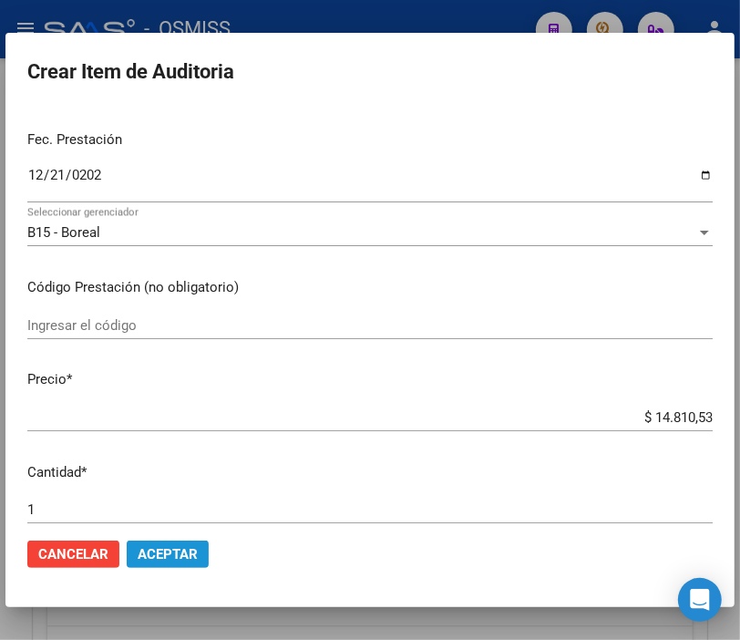
click at [170, 553] on span "Aceptar" at bounding box center [168, 554] width 60 height 16
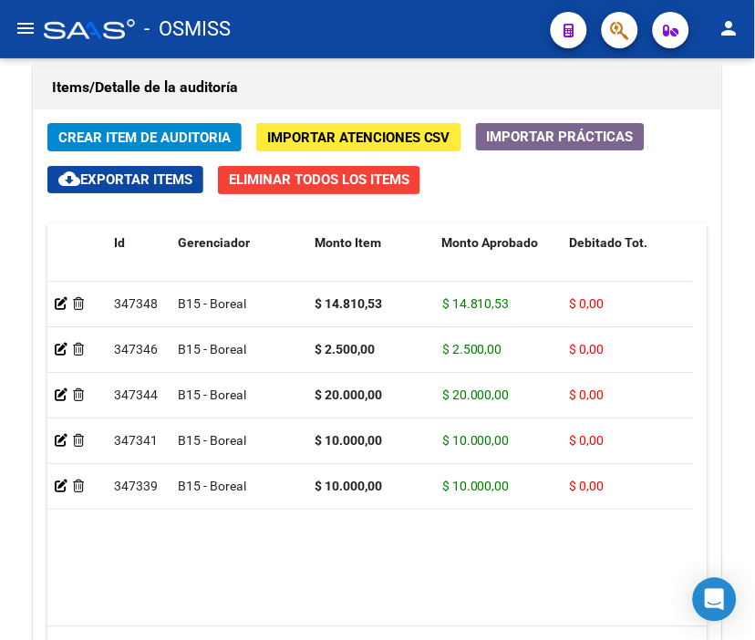
click at [405, 9] on div "- OSMISS" at bounding box center [290, 29] width 492 height 40
click at [83, 135] on span "Crear Item de Auditoria" at bounding box center [144, 137] width 172 height 16
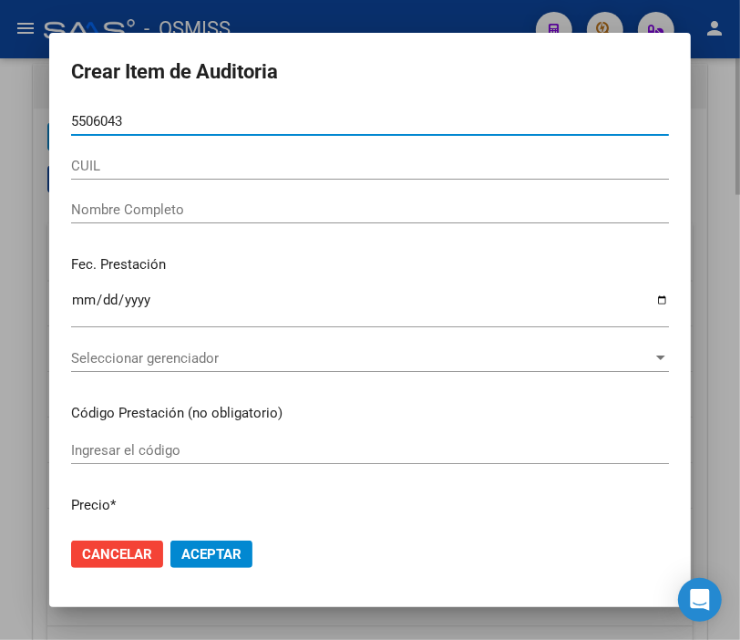
type input "55060435"
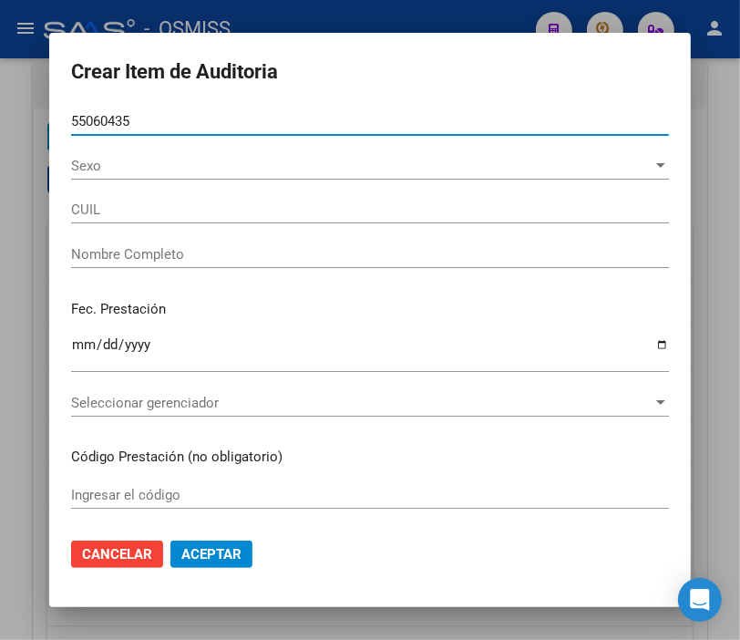
type input "27550604359"
type input "[PERSON_NAME]"
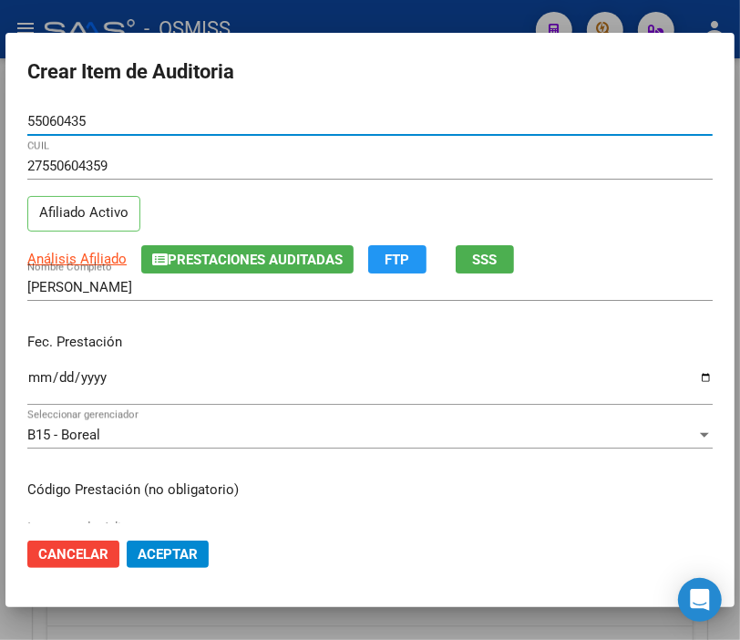
type input "55060435"
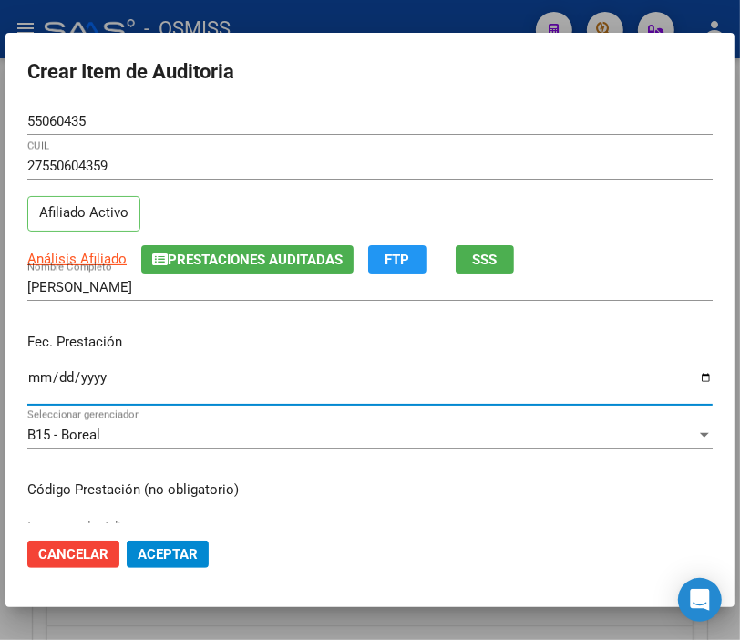
click at [35, 378] on input "Ingresar la fecha" at bounding box center [369, 384] width 685 height 29
type input "[DATE]"
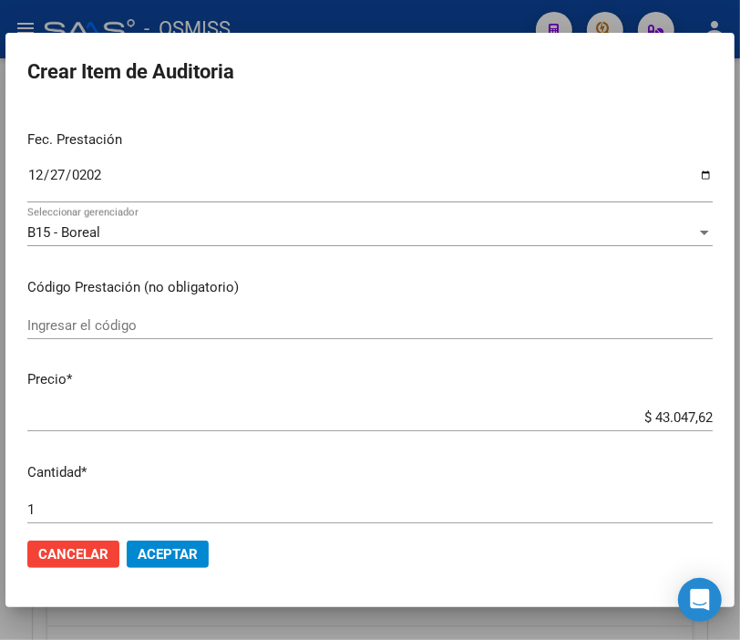
click at [586, 427] on div "$ 43.047,62 Ingresar el precio" at bounding box center [369, 417] width 685 height 27
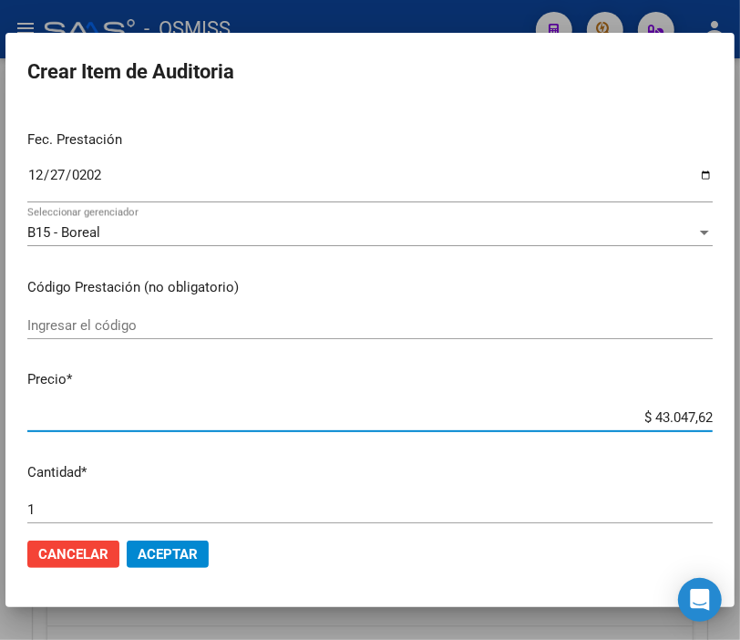
drag, startPoint x: 590, startPoint y: 414, endPoint x: 768, endPoint y: 407, distance: 178.8
click at [740, 407] on html "menu - OSMISS person Firma Express Padrón Padrón Ágil Análisis Afiliado Integra…" at bounding box center [370, 320] width 740 height 640
type input "$ 0,01"
type input "$ 0,10"
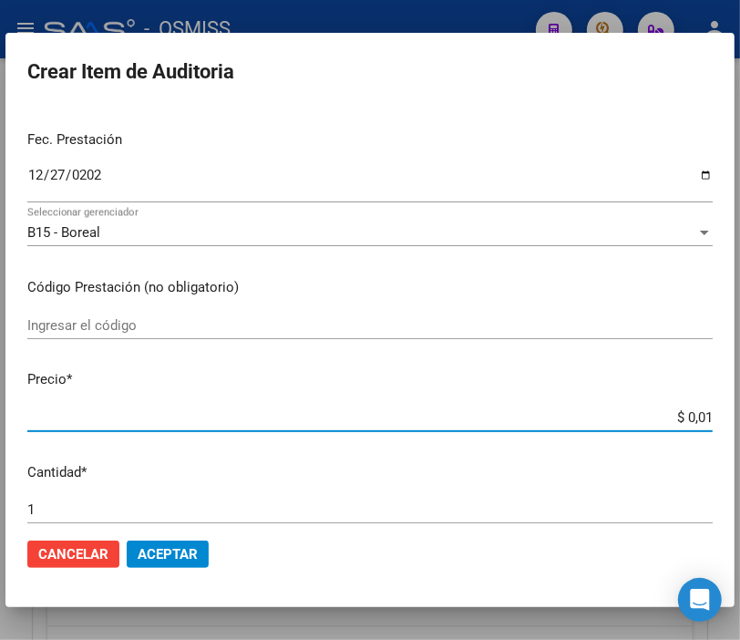
type input "$ 0,10"
type input "$ 1,00"
type input "$ 10,00"
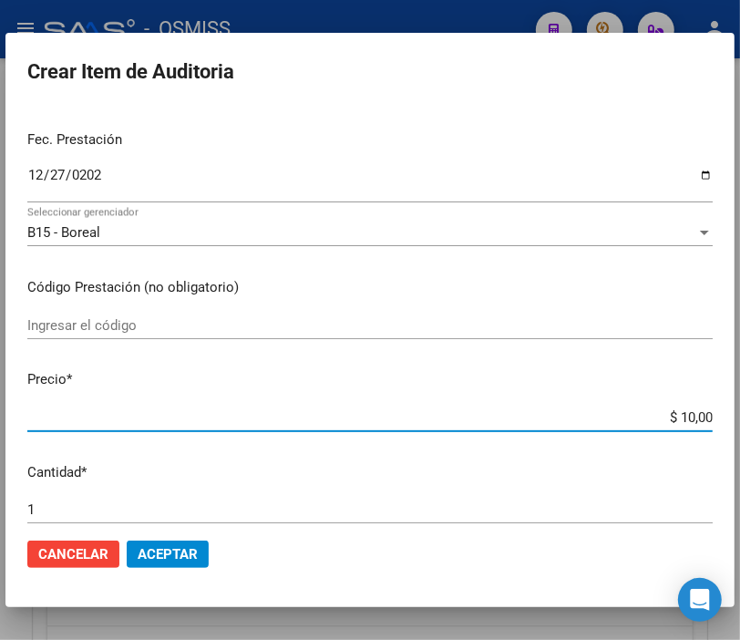
type input "$ 100,00"
type input "$ 1.000,00"
type input "$ 10.000,00"
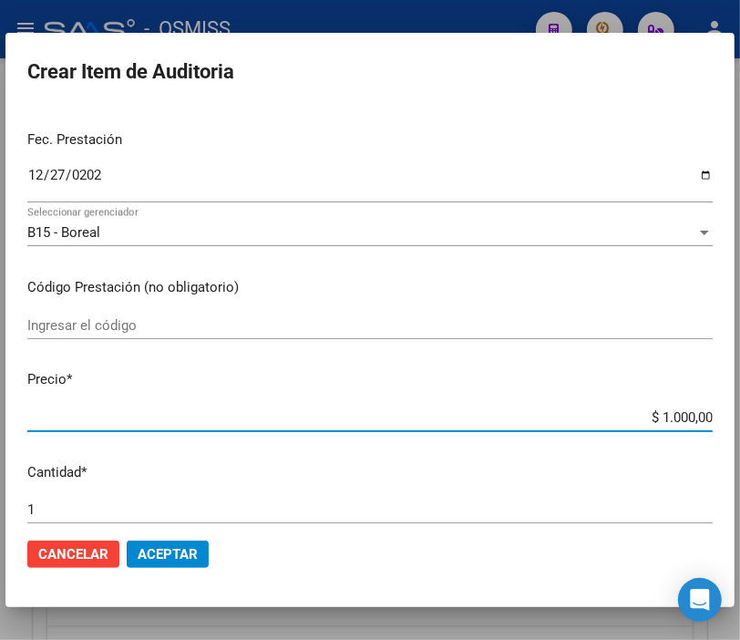
type input "$ 10.000,00"
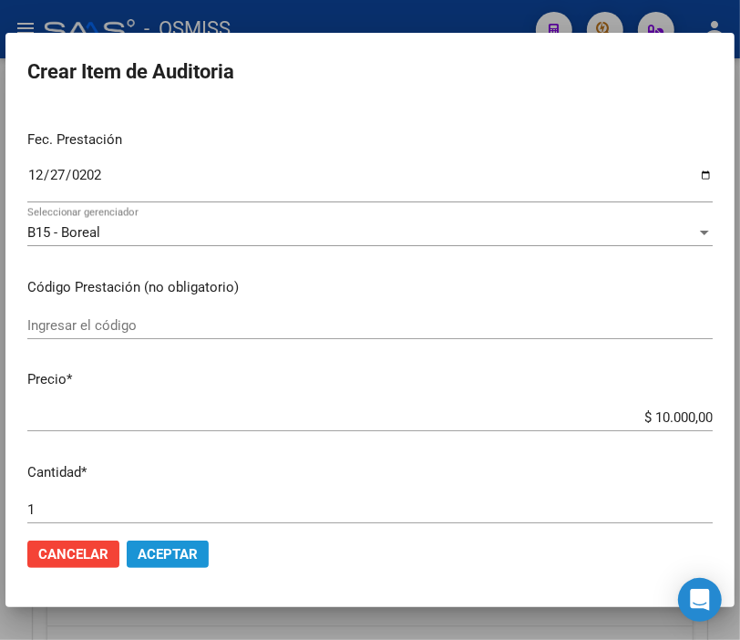
click at [169, 540] on button "Aceptar" at bounding box center [168, 553] width 82 height 27
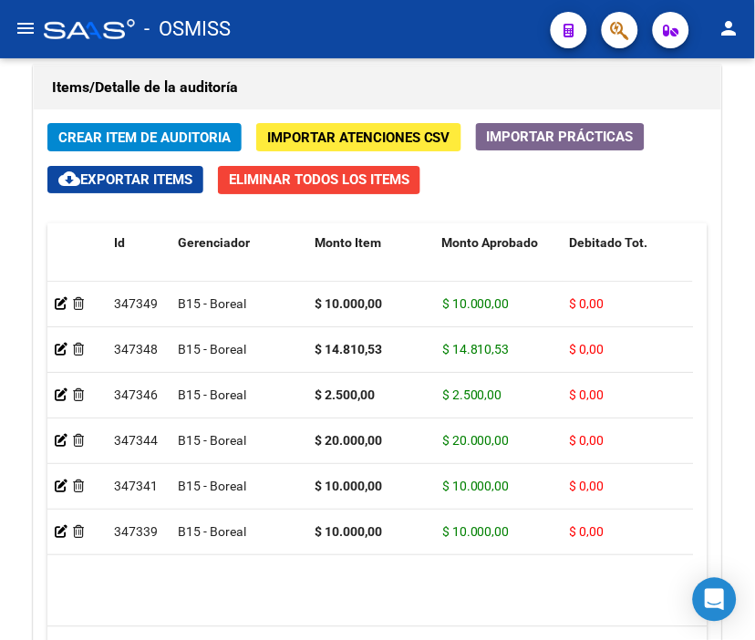
click at [407, 20] on div "- OSMISS" at bounding box center [290, 29] width 492 height 40
click at [140, 131] on span "Crear Item de Auditoria" at bounding box center [144, 137] width 172 height 16
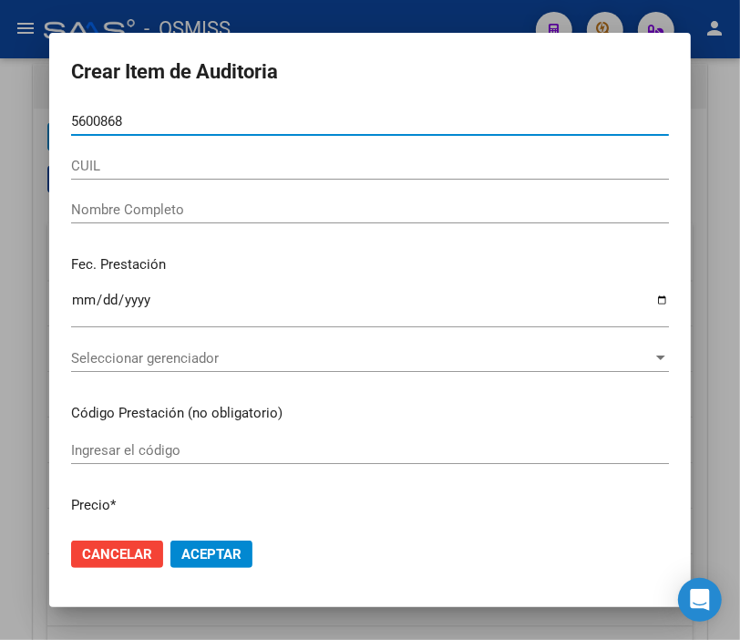
type input "56008681"
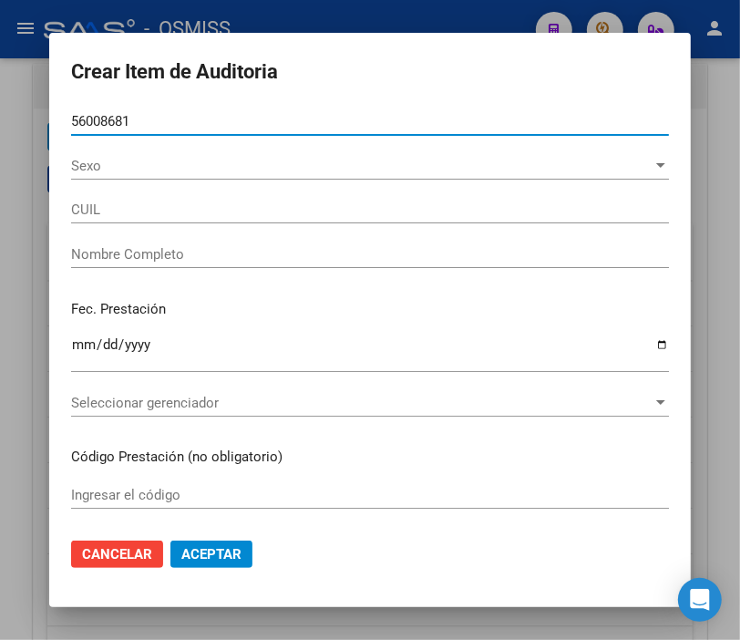
type input "20560086815"
type input "[PERSON_NAME] [PERSON_NAME]"
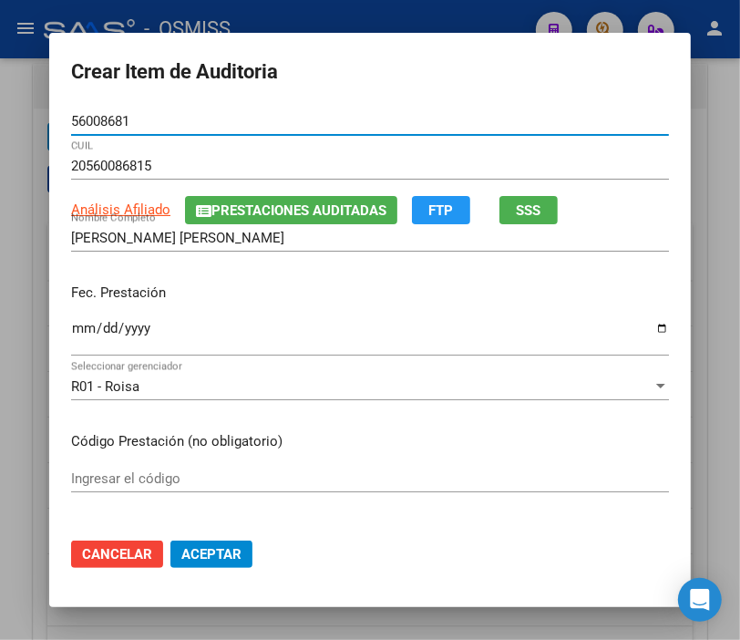
type input "56008681"
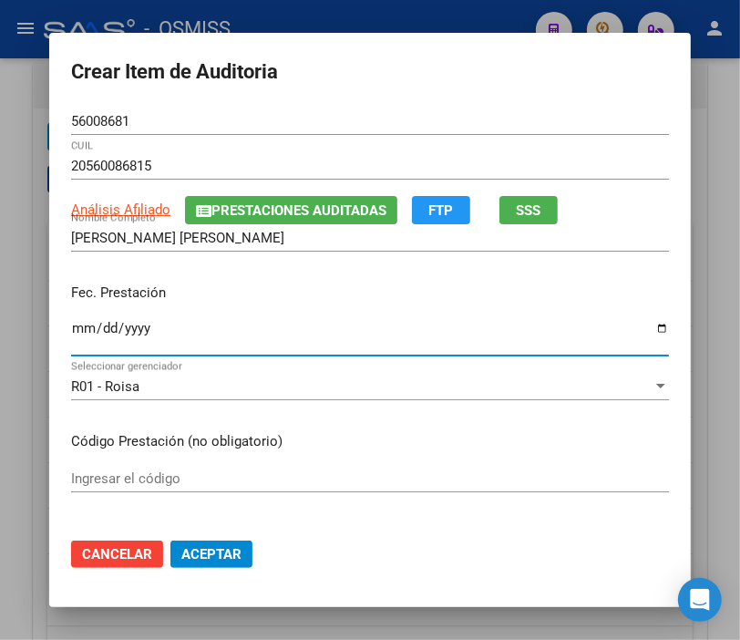
click at [71, 331] on input "Ingresar la fecha" at bounding box center [370, 335] width 598 height 29
type input "[DATE]"
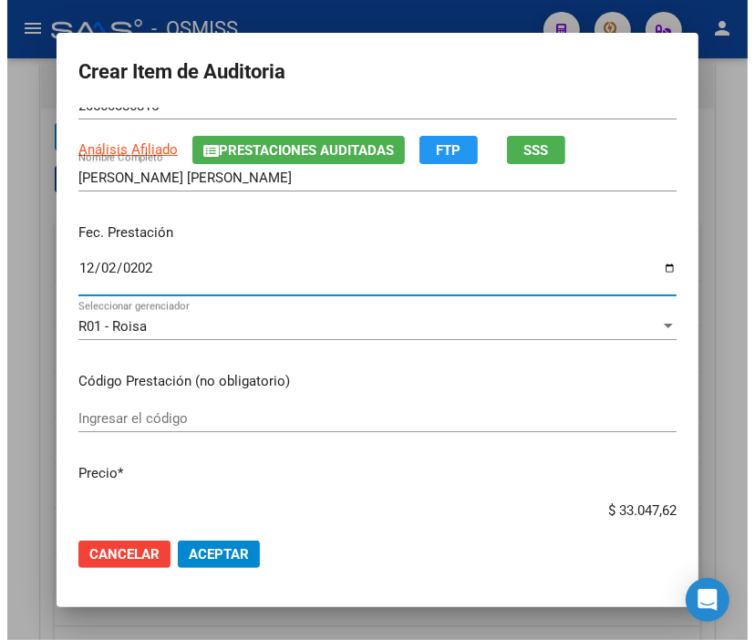
scroll to position [304, 0]
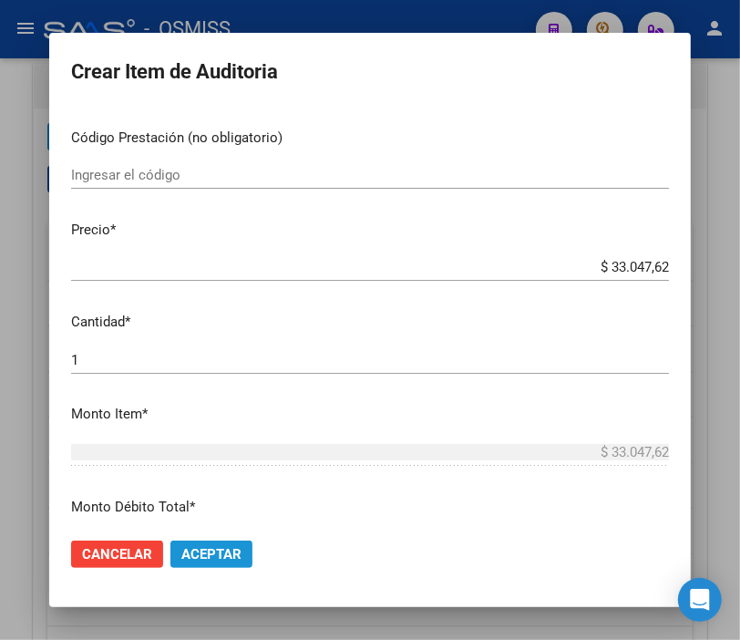
click at [222, 554] on span "Aceptar" at bounding box center [211, 554] width 60 height 16
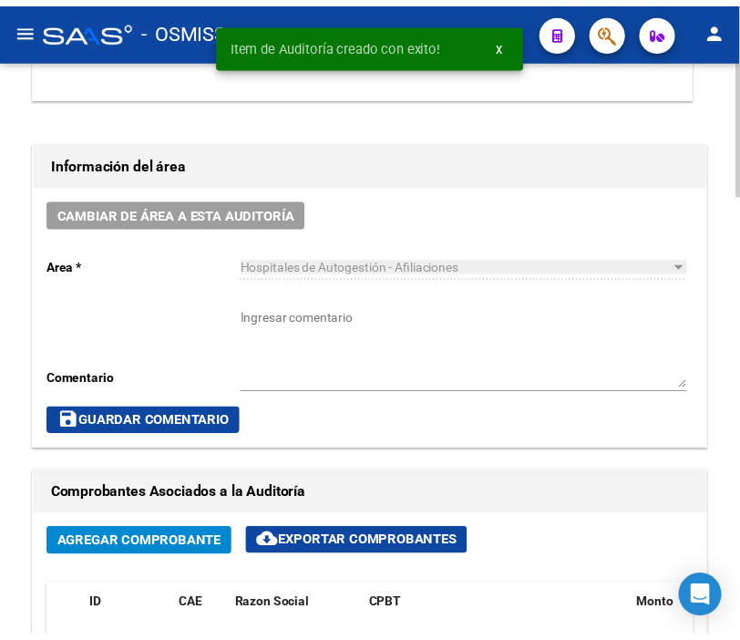
scroll to position [670, 0]
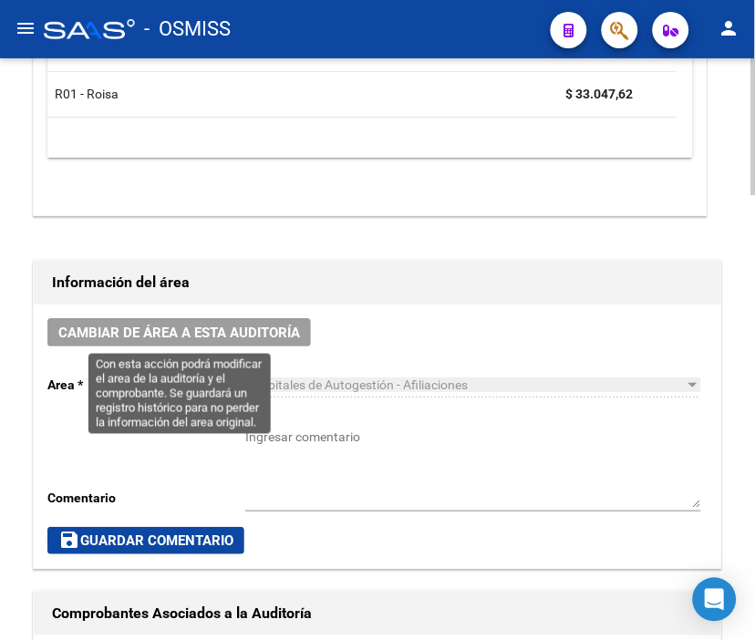
click at [251, 334] on span "Cambiar de área a esta auditoría" at bounding box center [179, 332] width 242 height 16
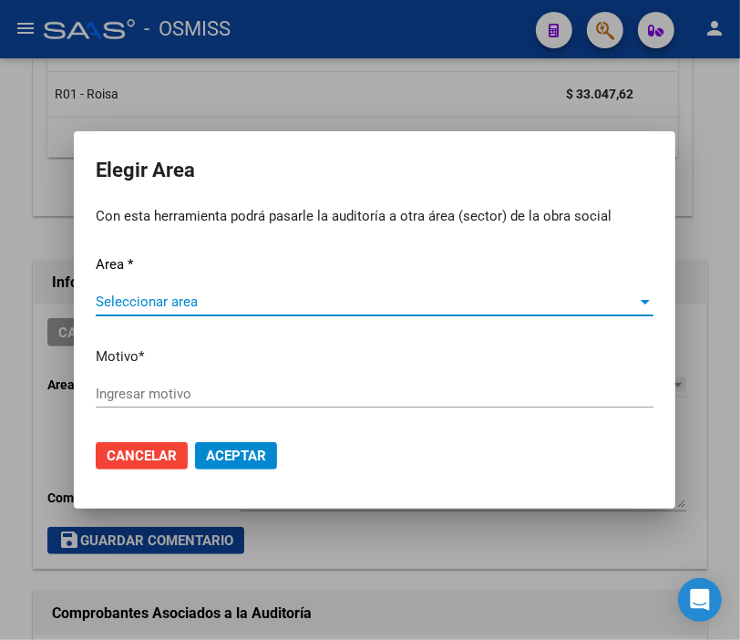
click at [166, 304] on span "Seleccionar area" at bounding box center [366, 301] width 541 height 16
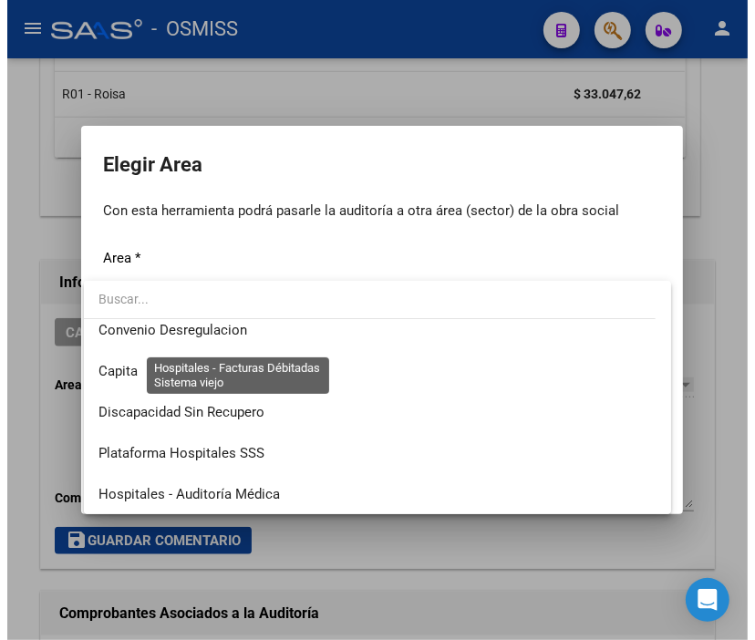
scroll to position [202, 0]
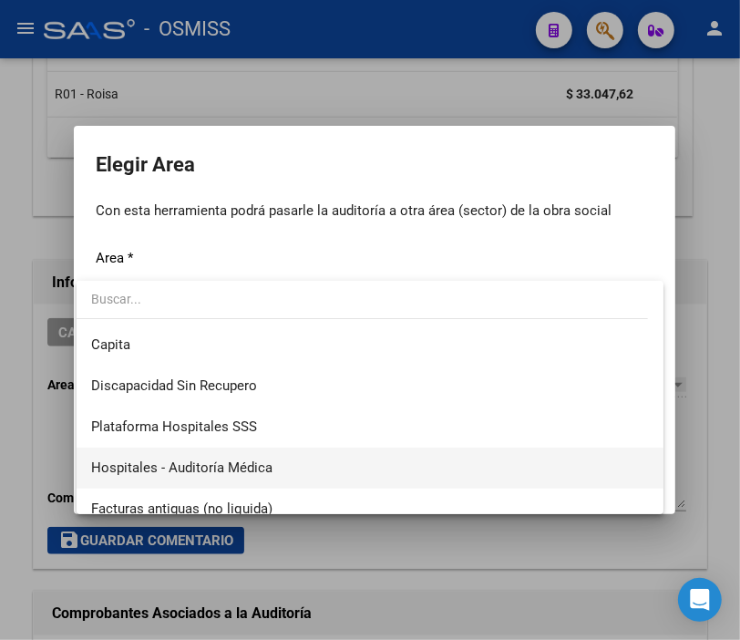
click at [207, 461] on span "Hospitales - Auditoría Médica" at bounding box center [181, 467] width 181 height 16
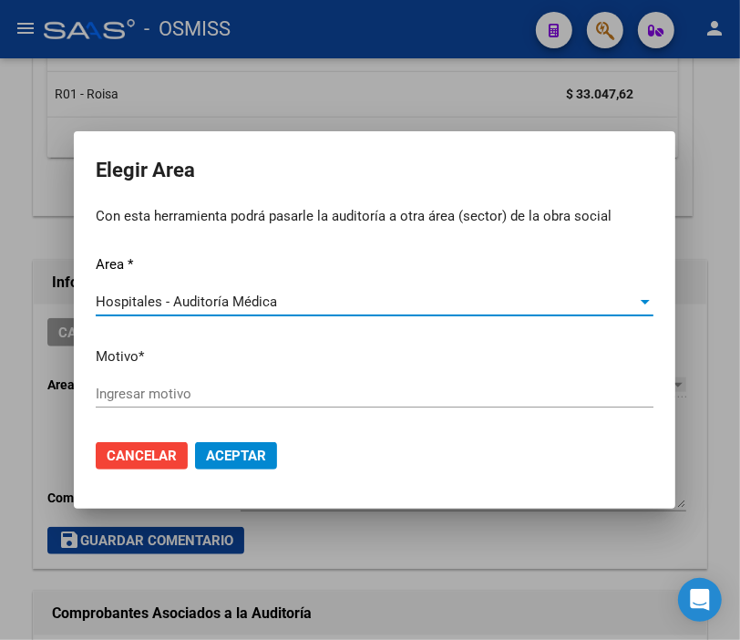
click at [156, 388] on input "Ingresar motivo" at bounding box center [375, 394] width 558 height 16
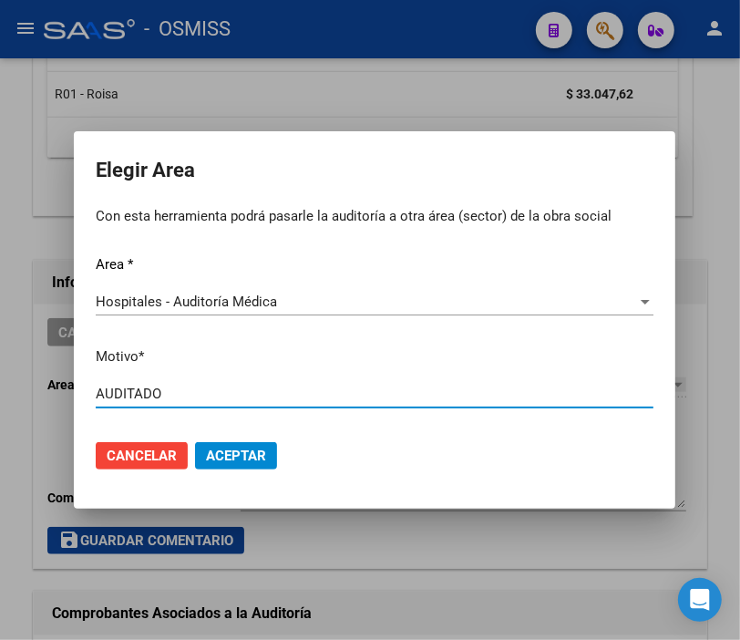
type input "AUDITADO"
click at [224, 468] on button "Aceptar" at bounding box center [236, 455] width 82 height 27
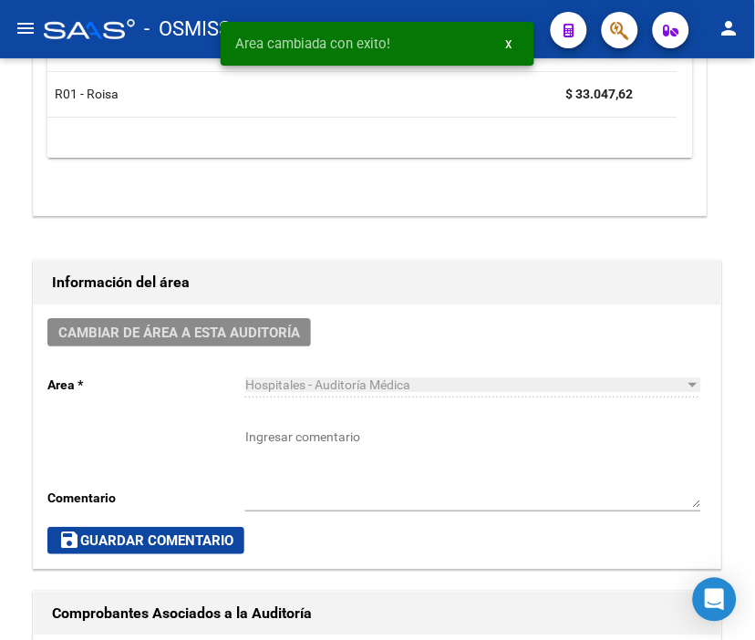
scroll to position [0, 0]
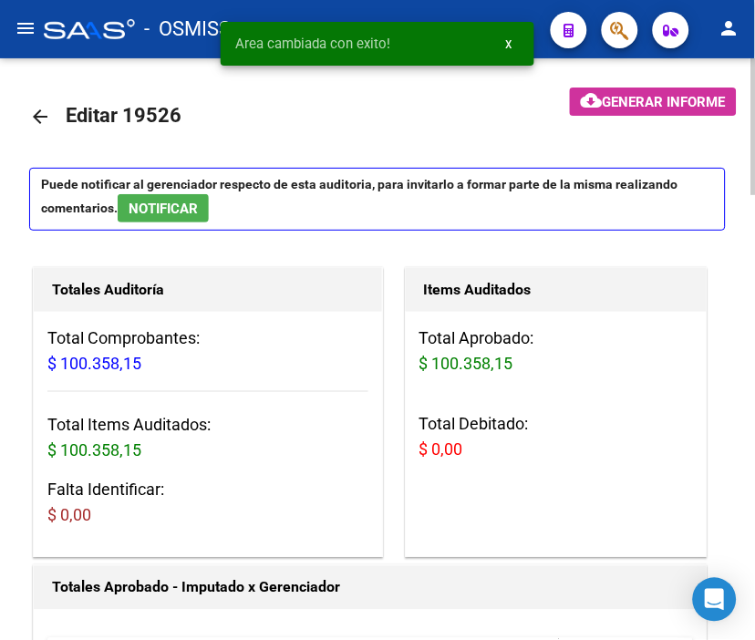
click at [30, 115] on mat-icon "arrow_back" at bounding box center [40, 117] width 22 height 22
